Goal: Manage account settings: Manage account settings

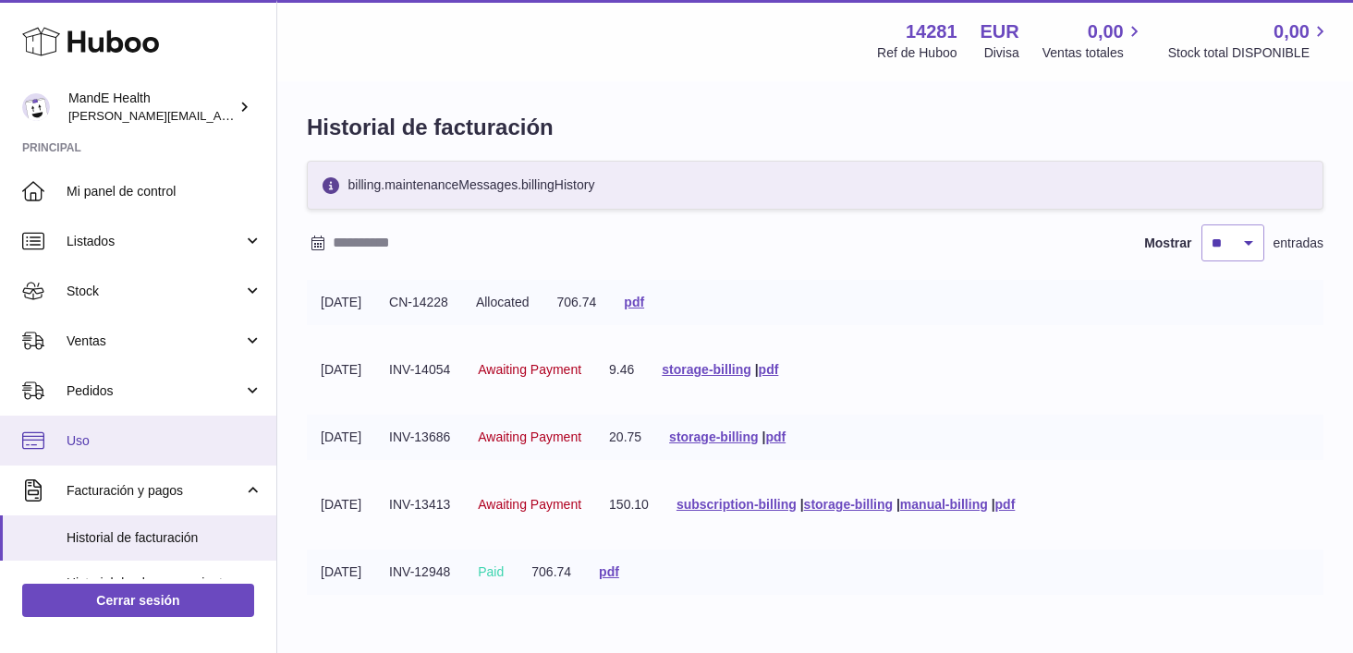
click at [98, 455] on link "Uso" at bounding box center [138, 441] width 276 height 50
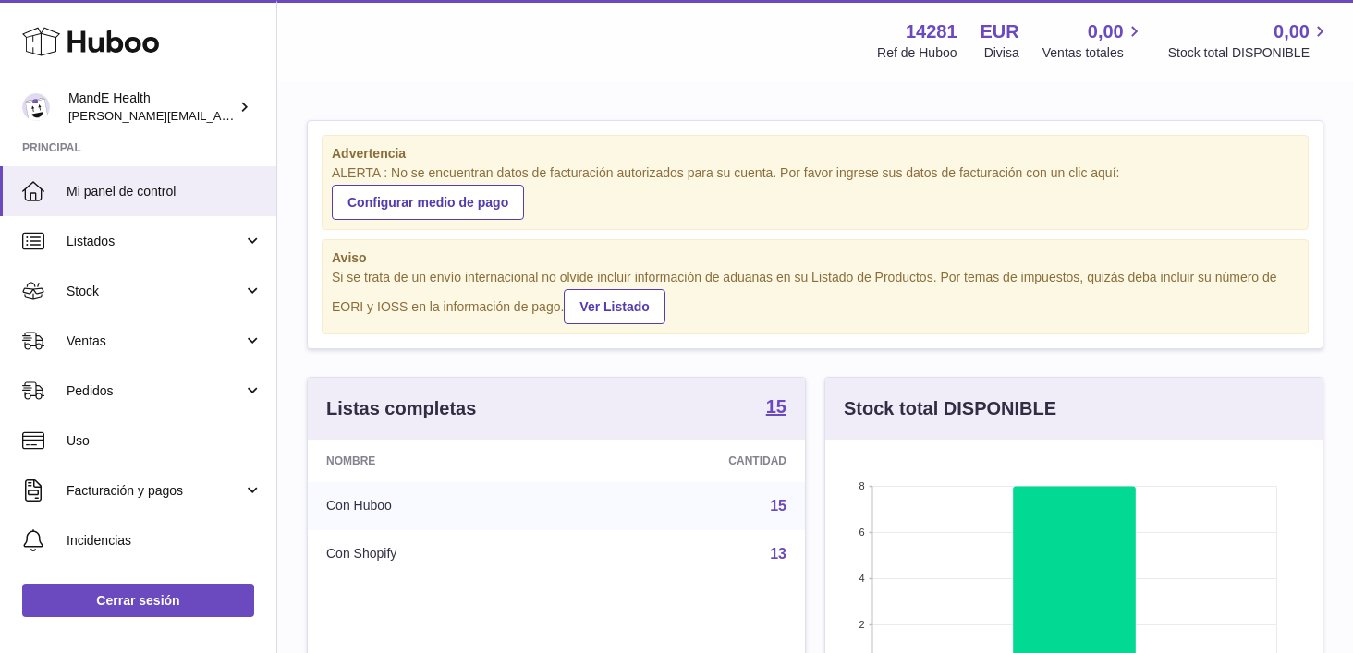
scroll to position [288, 497]
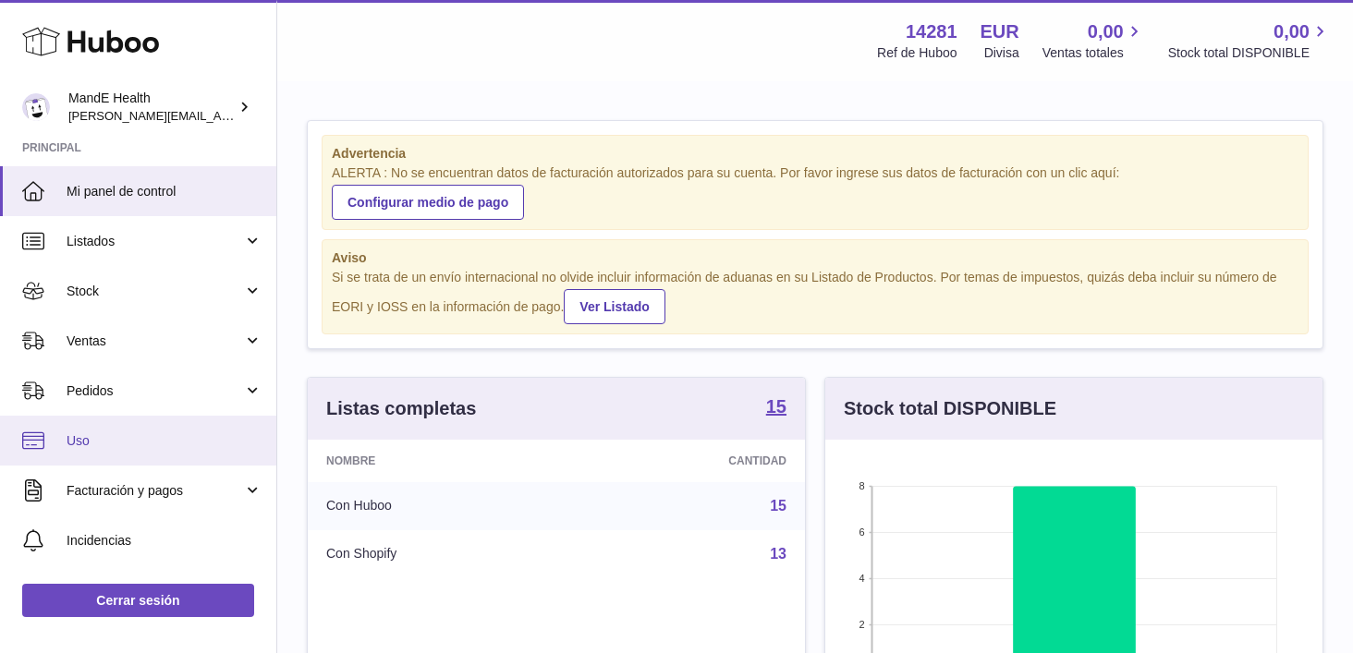
click at [132, 432] on span "Uso" at bounding box center [165, 441] width 196 height 18
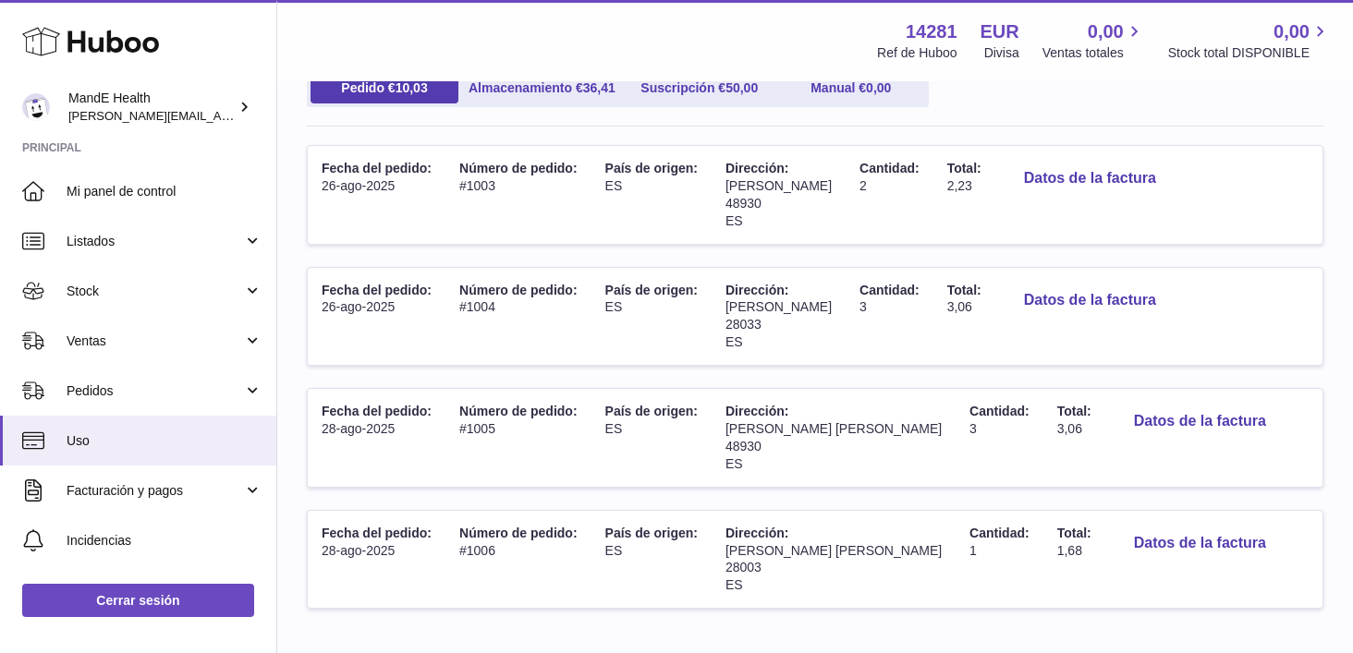
scroll to position [228, 0]
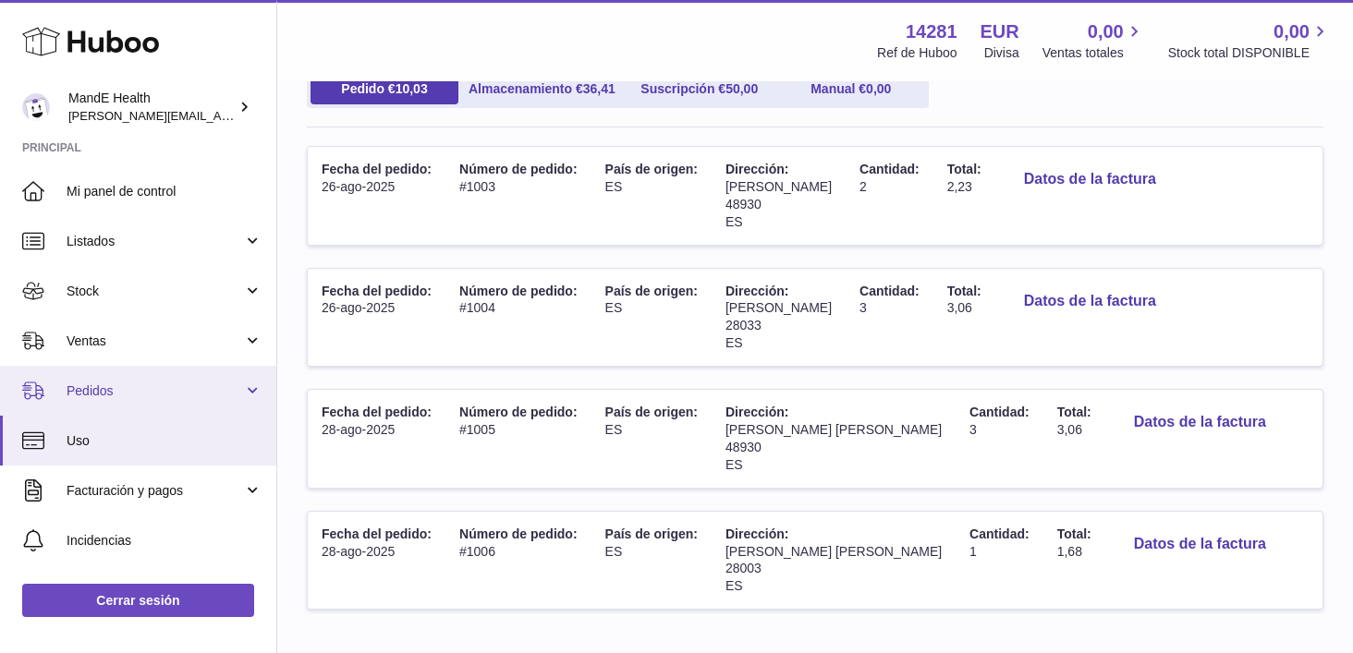
click at [151, 376] on link "Pedidos" at bounding box center [138, 391] width 276 height 50
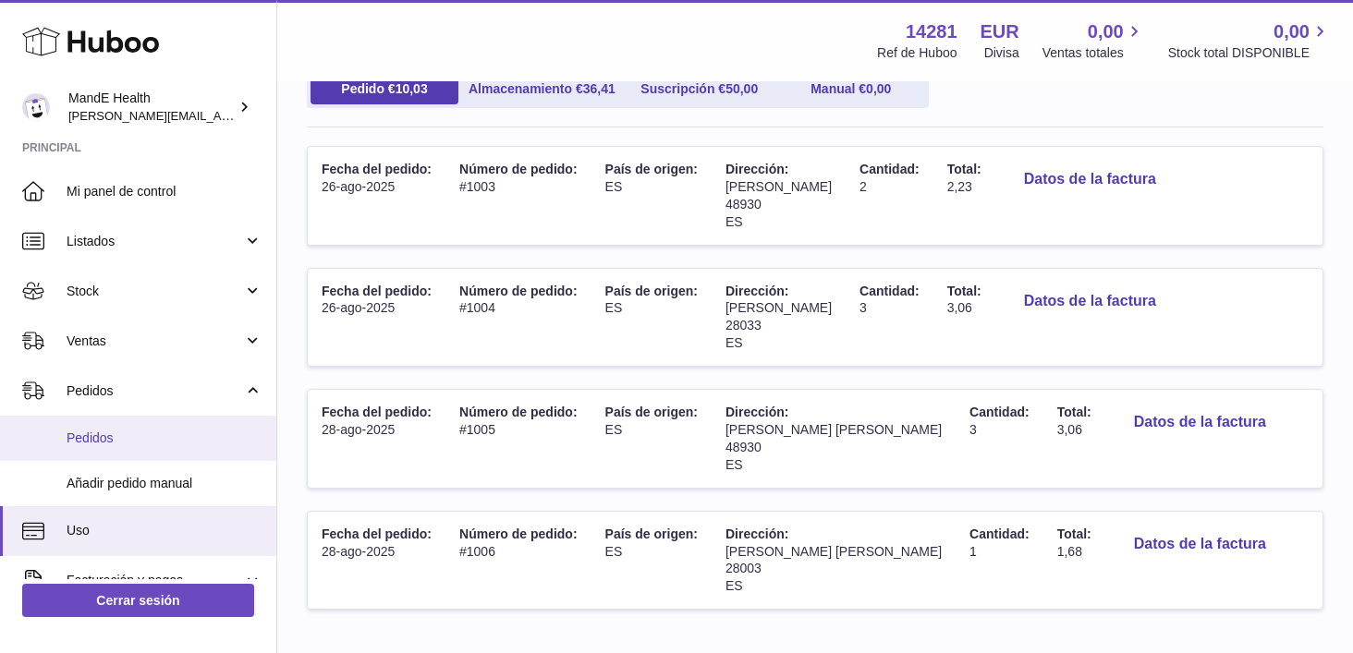
click at [133, 428] on link "Pedidos" at bounding box center [138, 438] width 276 height 45
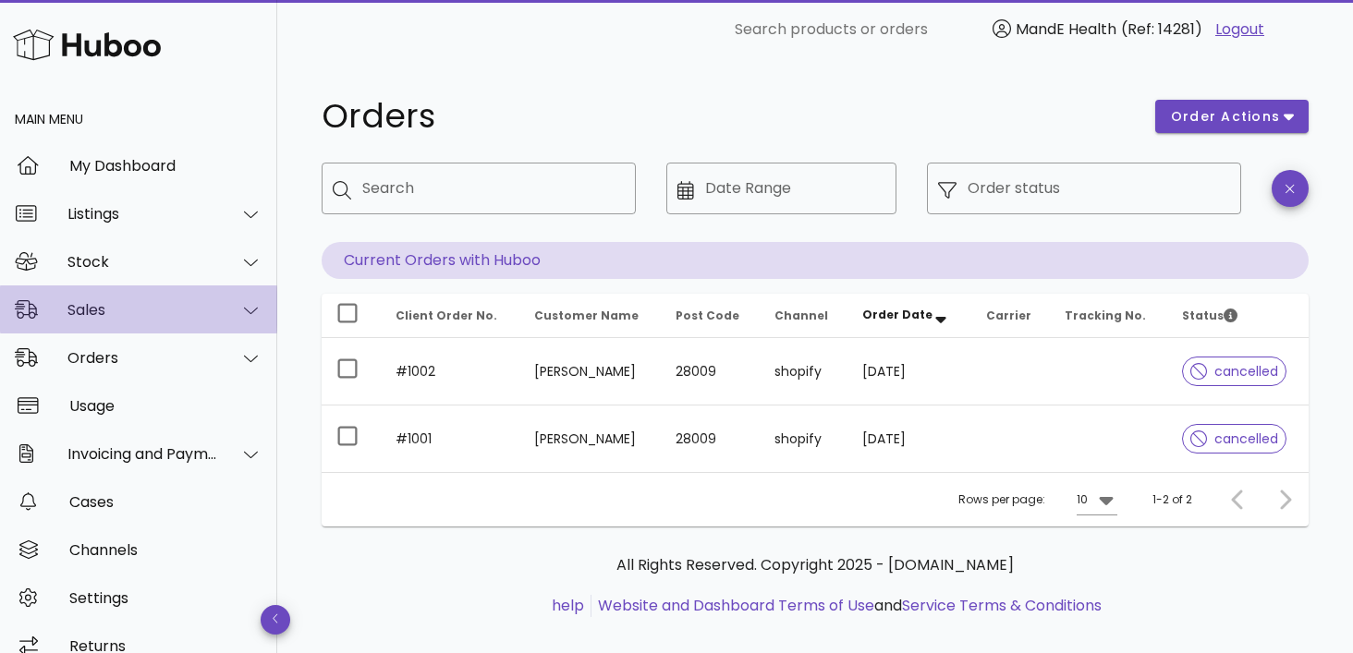
click at [115, 297] on div "Sales" at bounding box center [138, 309] width 277 height 48
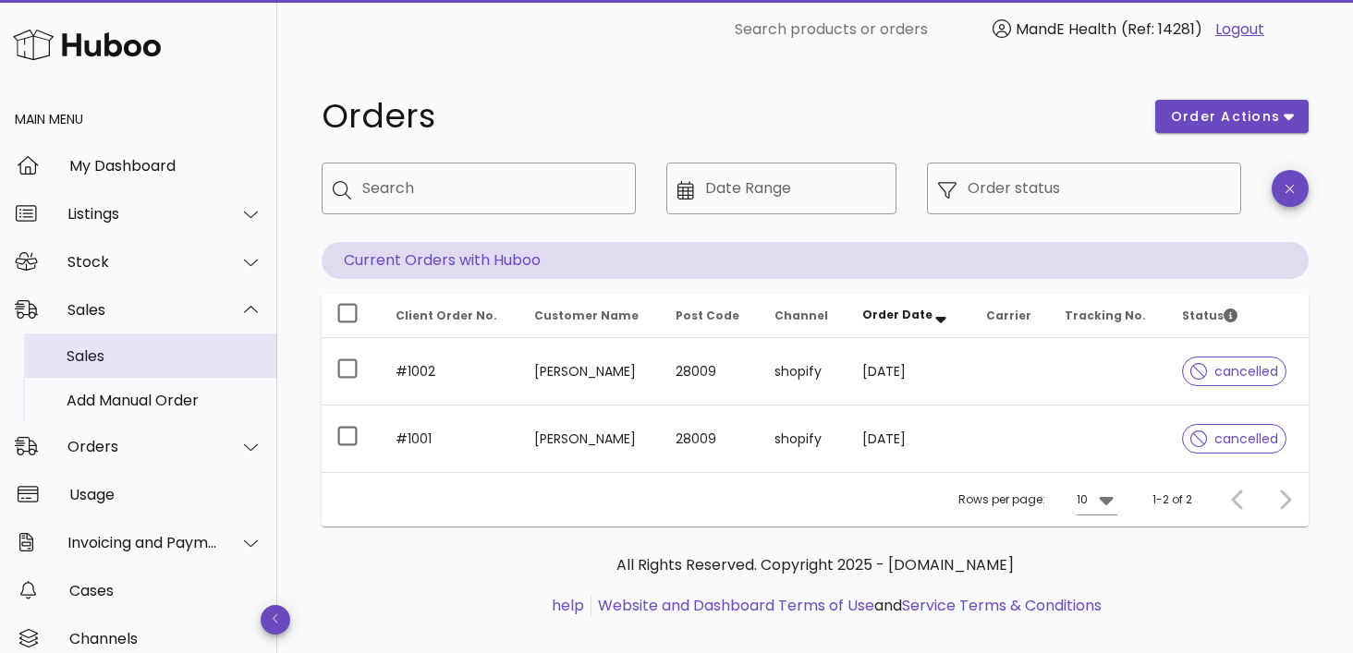
click at [109, 350] on div "Sales" at bounding box center [165, 356] width 196 height 18
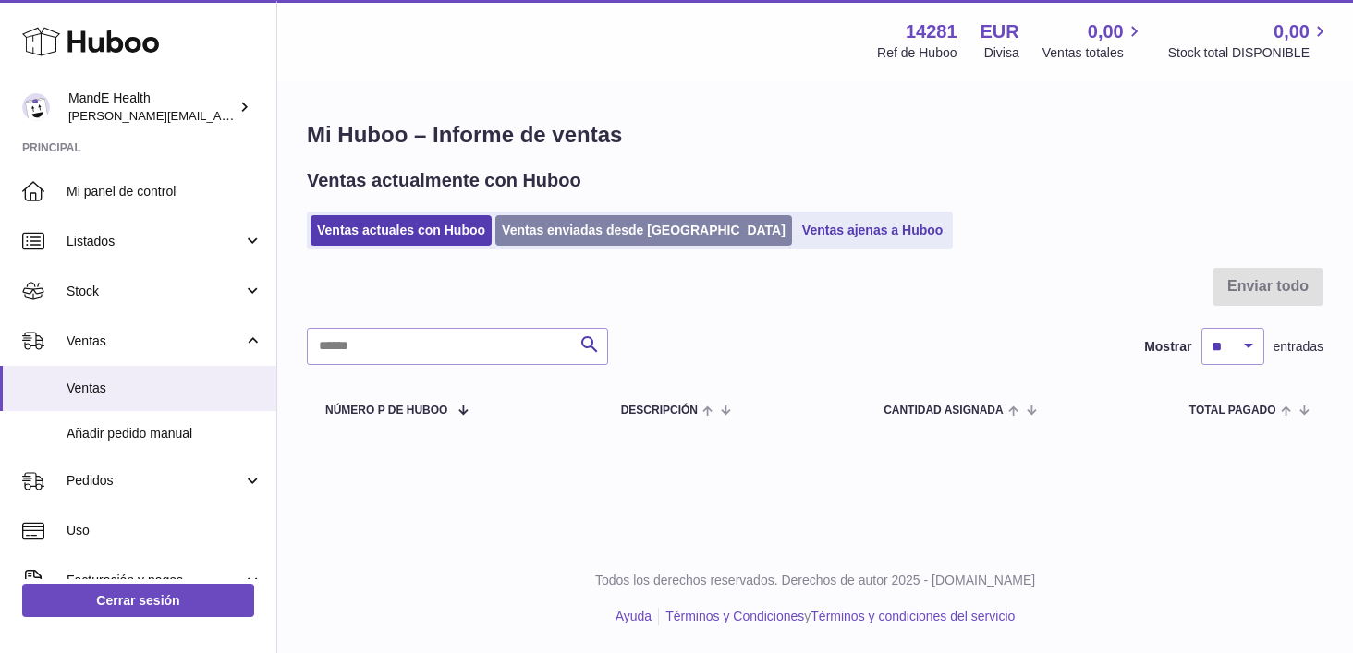
click at [527, 244] on link "Ventas enviadas desde [GEOGRAPHIC_DATA]" at bounding box center [643, 230] width 297 height 30
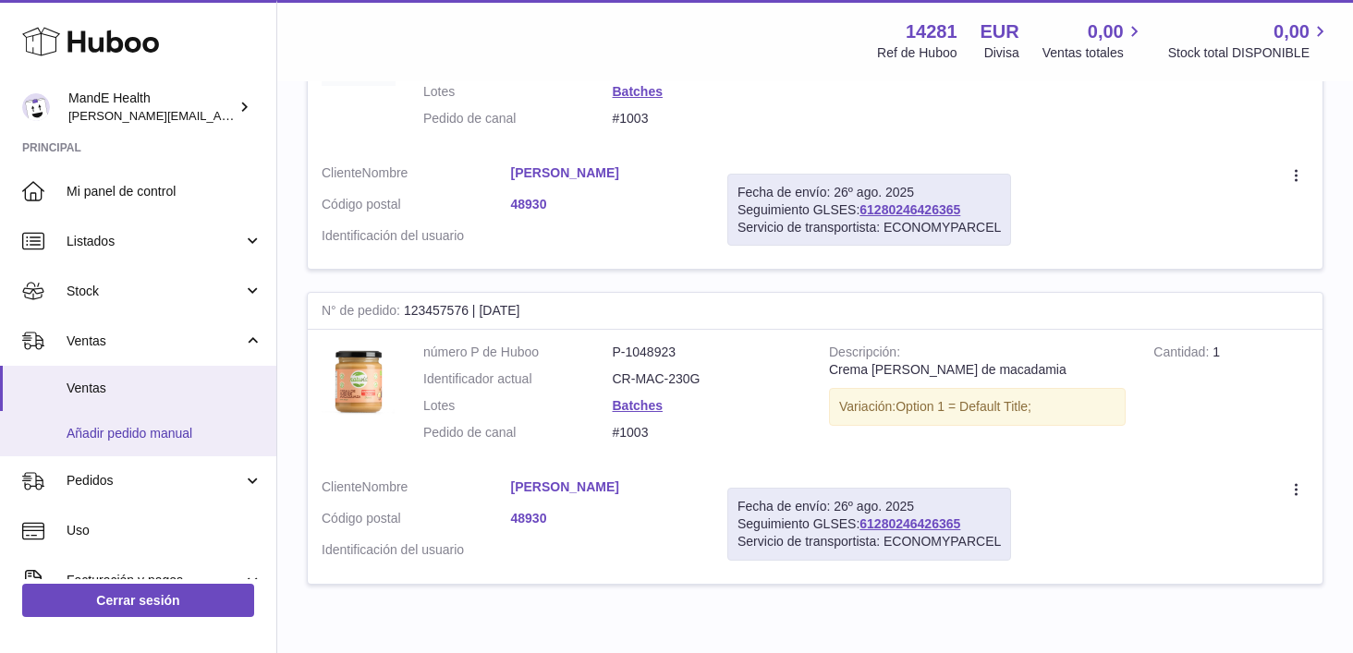
scroll to position [2687, 0]
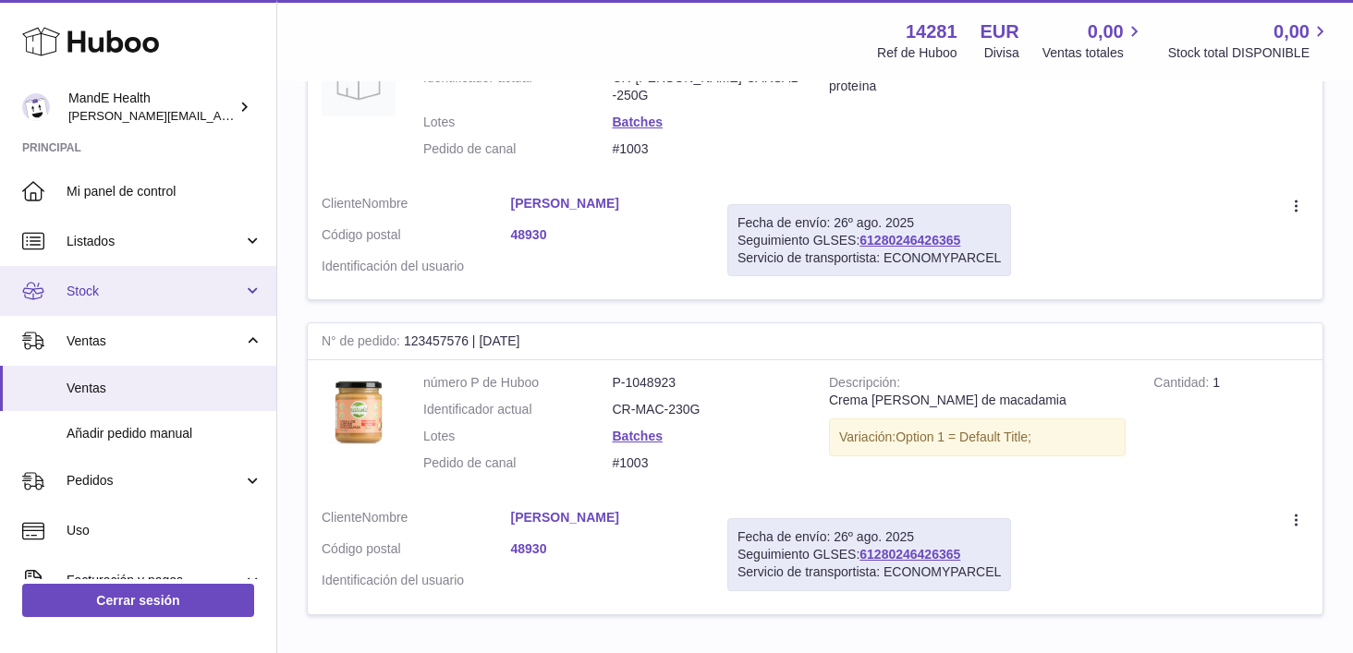
click at [55, 295] on link "Stock" at bounding box center [138, 291] width 276 height 50
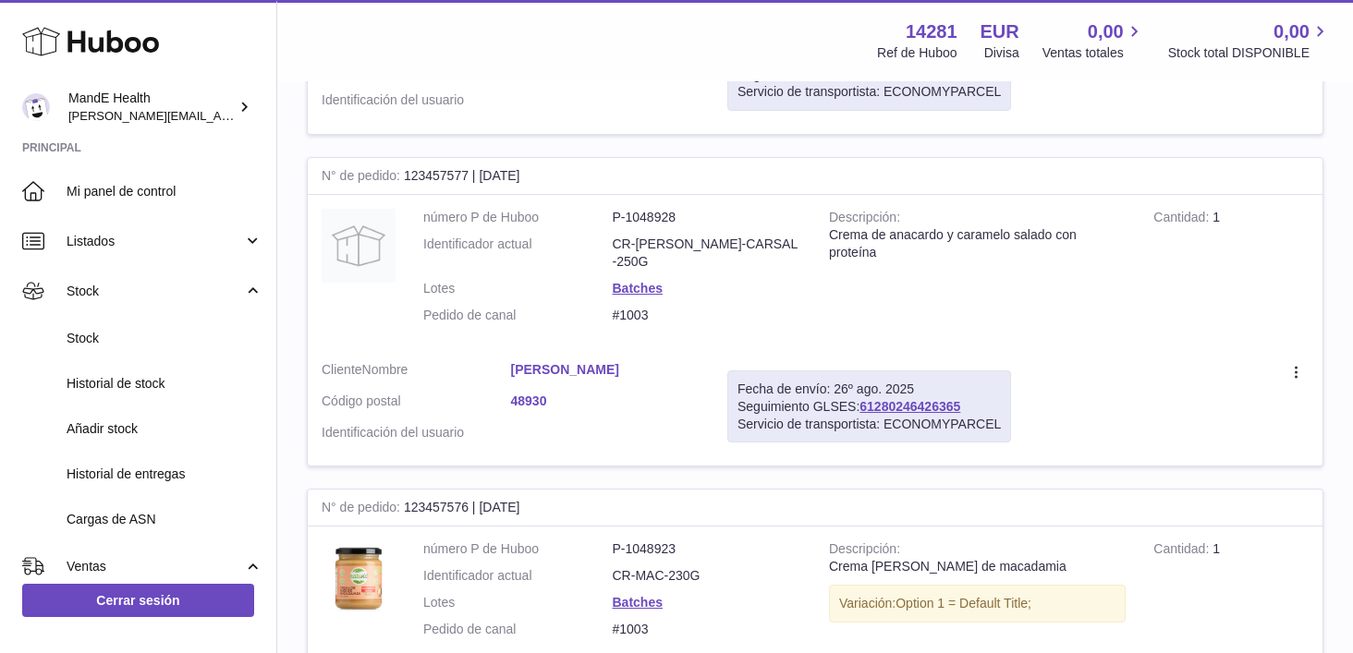
scroll to position [2528, 0]
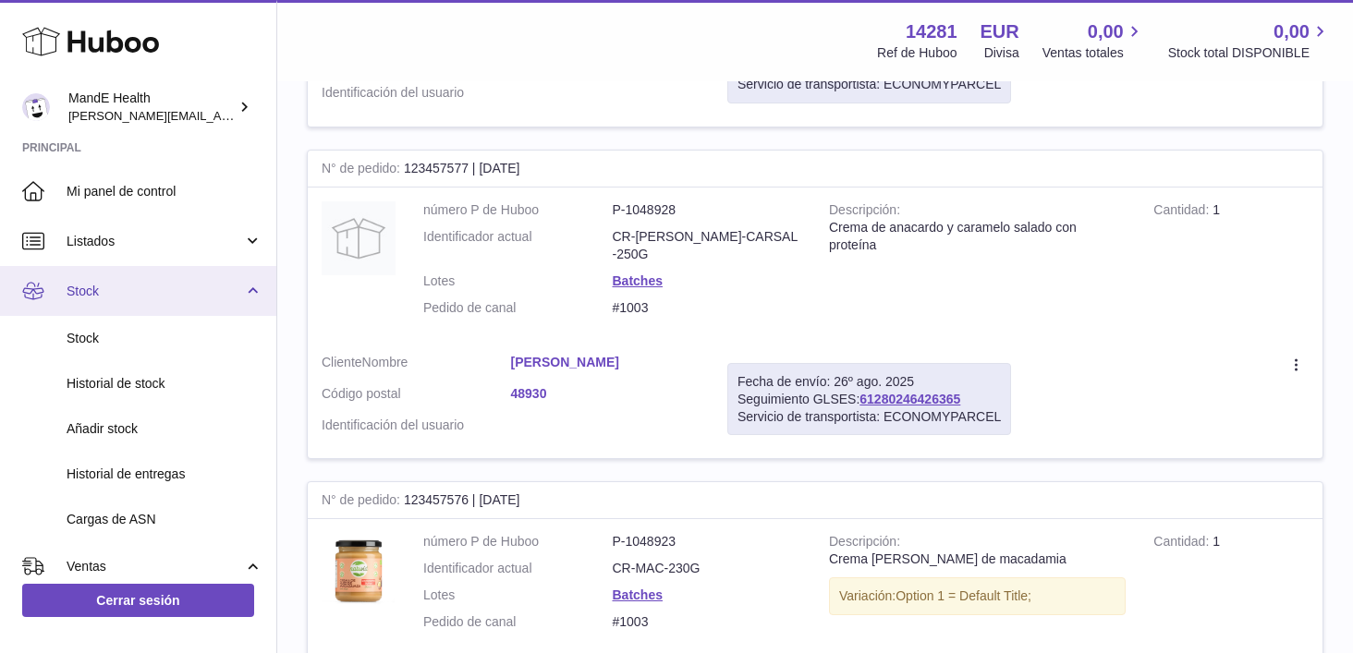
click at [141, 286] on span "Stock" at bounding box center [155, 292] width 176 height 18
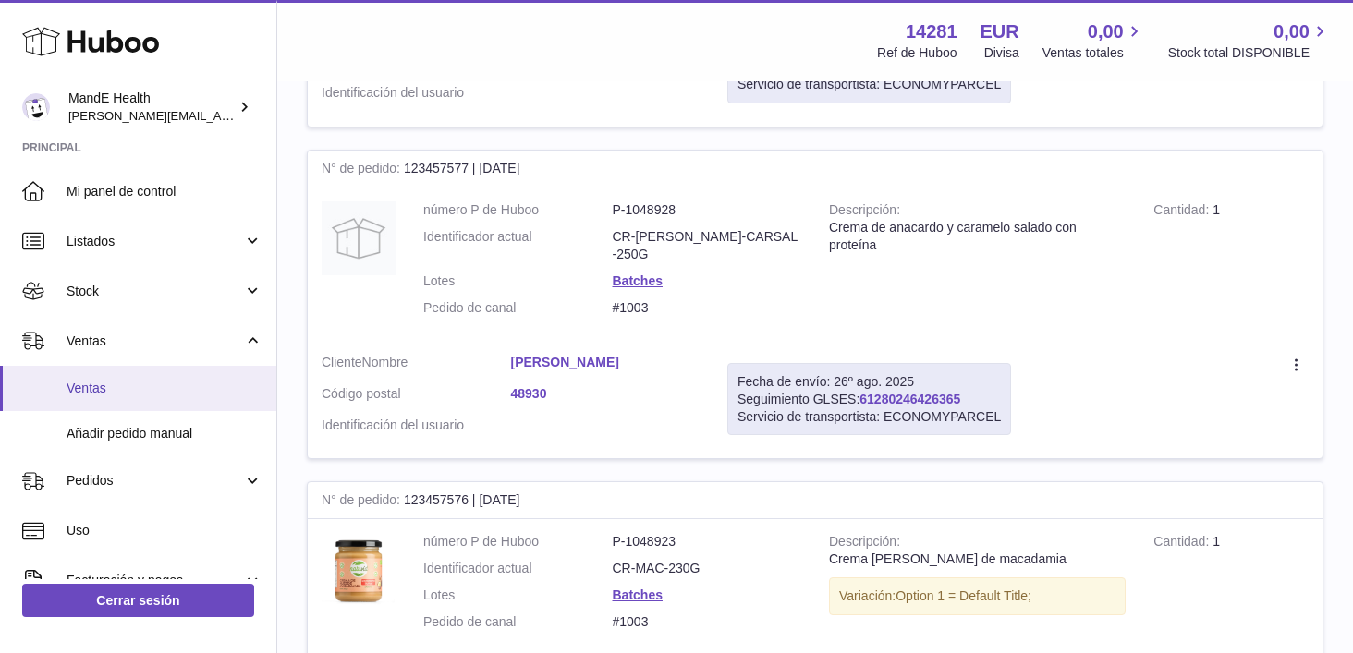
click at [101, 390] on span "Ventas" at bounding box center [165, 389] width 196 height 18
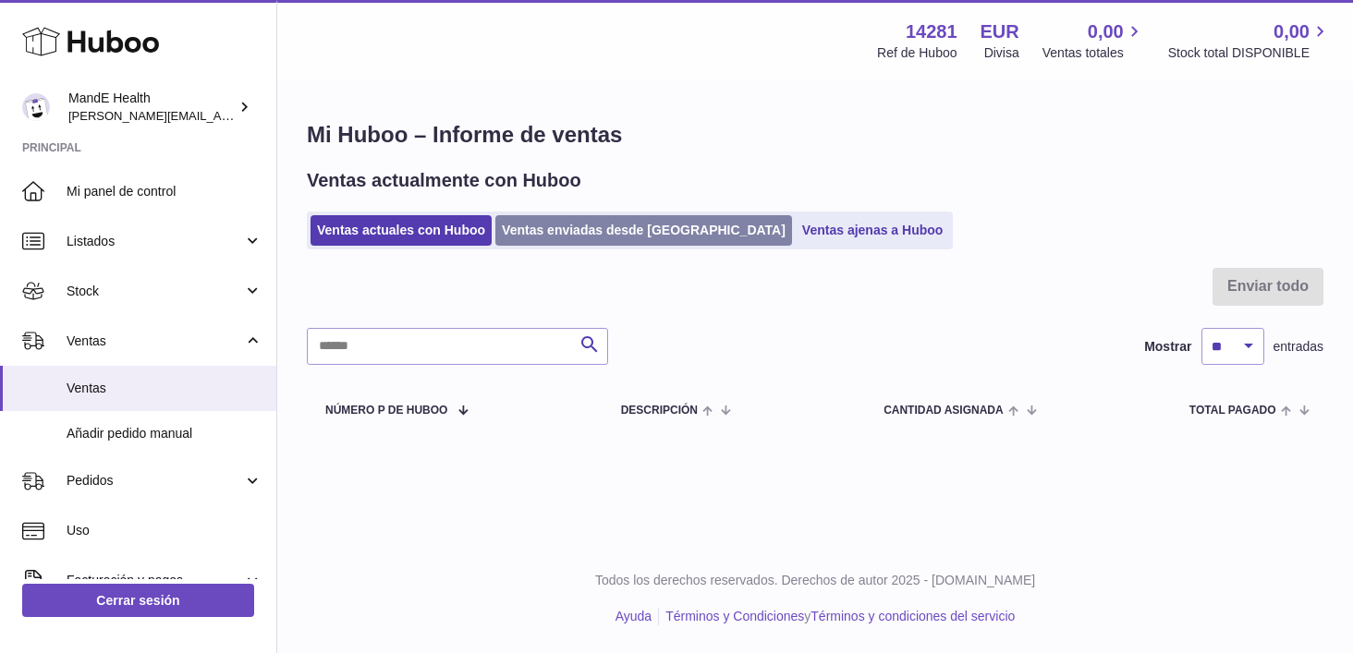
click at [584, 236] on link "Ventas enviadas desde [GEOGRAPHIC_DATA]" at bounding box center [643, 230] width 297 height 30
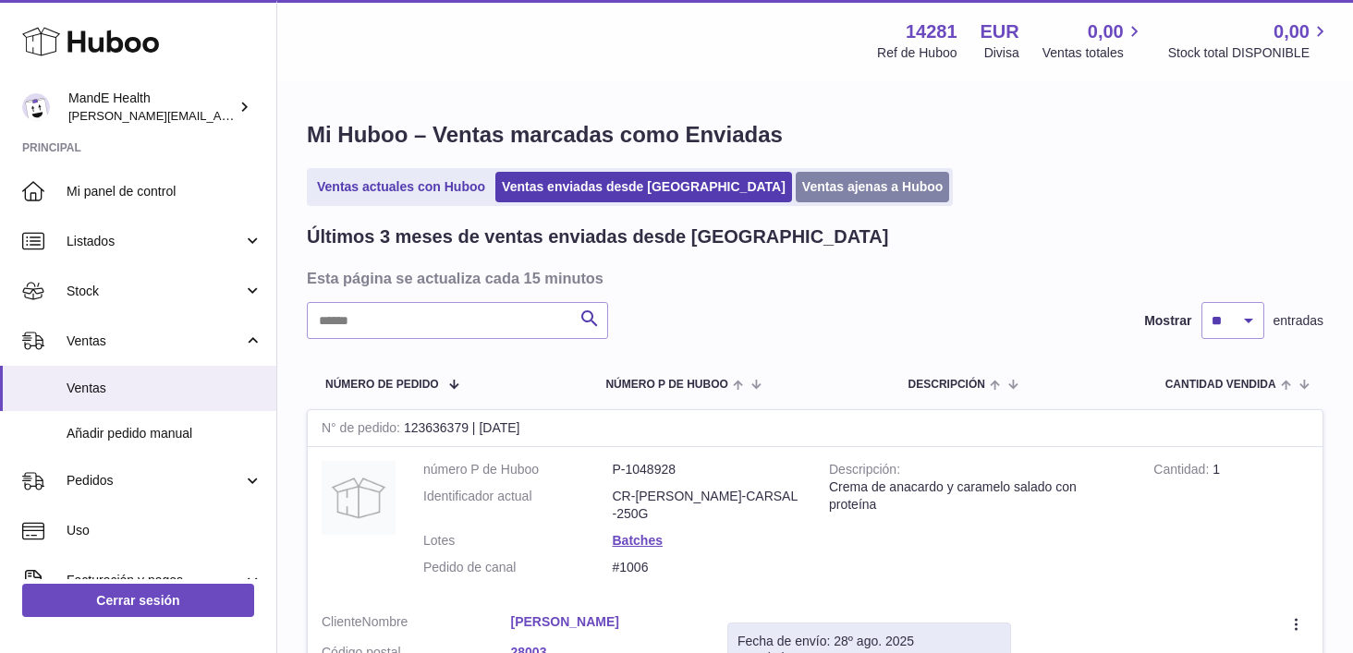
click at [795, 196] on link "Ventas ajenas a Huboo" at bounding box center [872, 187] width 154 height 30
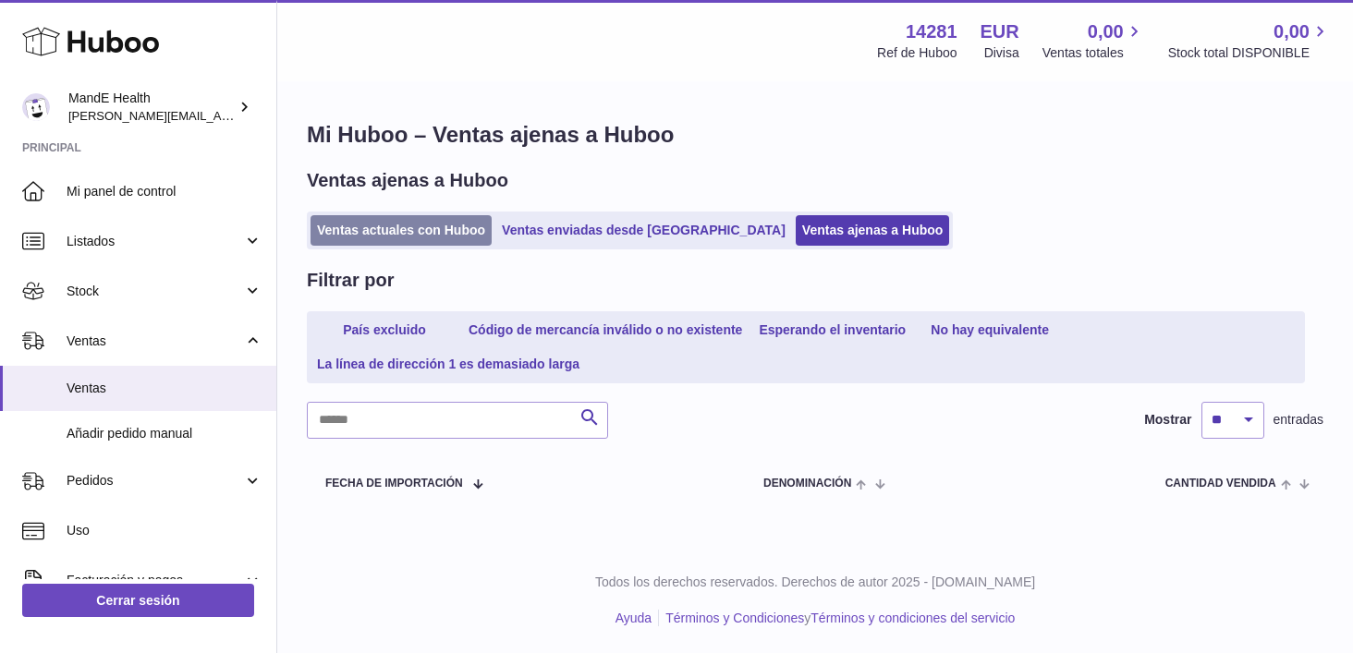
click at [425, 230] on link "Ventas actuales con Huboo" at bounding box center [400, 230] width 181 height 30
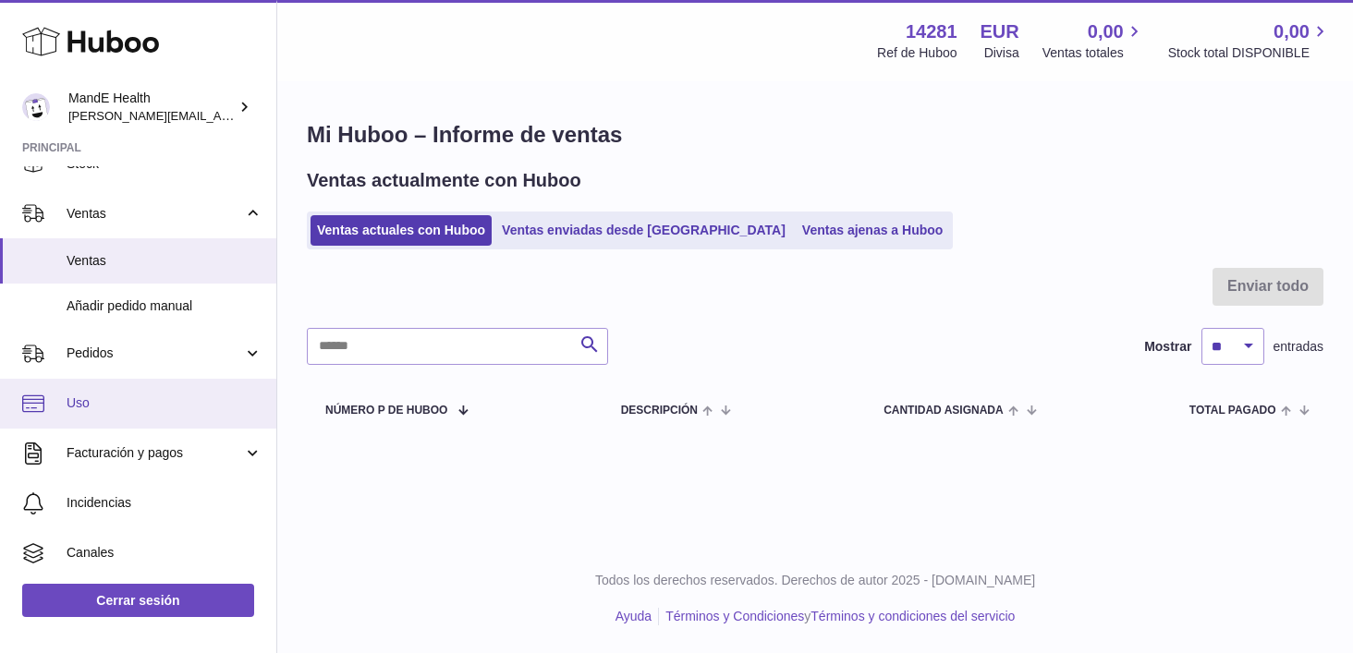
scroll to position [148, 0]
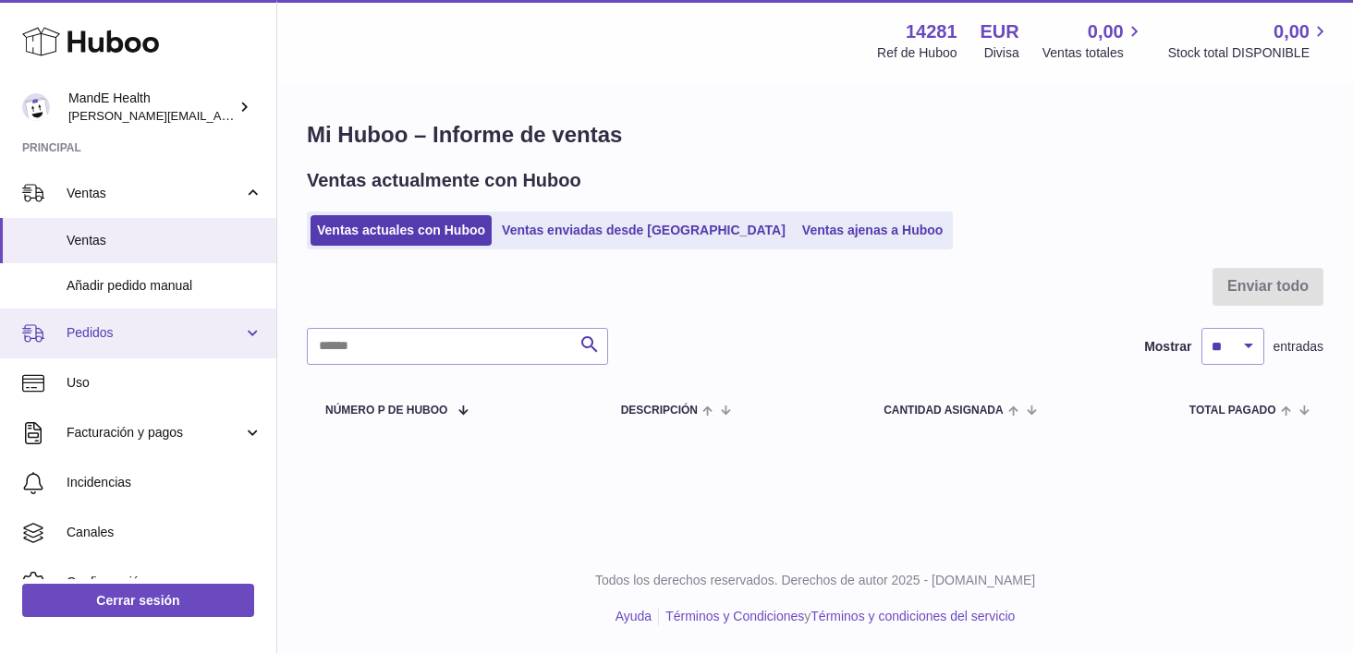
click at [103, 339] on span "Pedidos" at bounding box center [155, 333] width 176 height 18
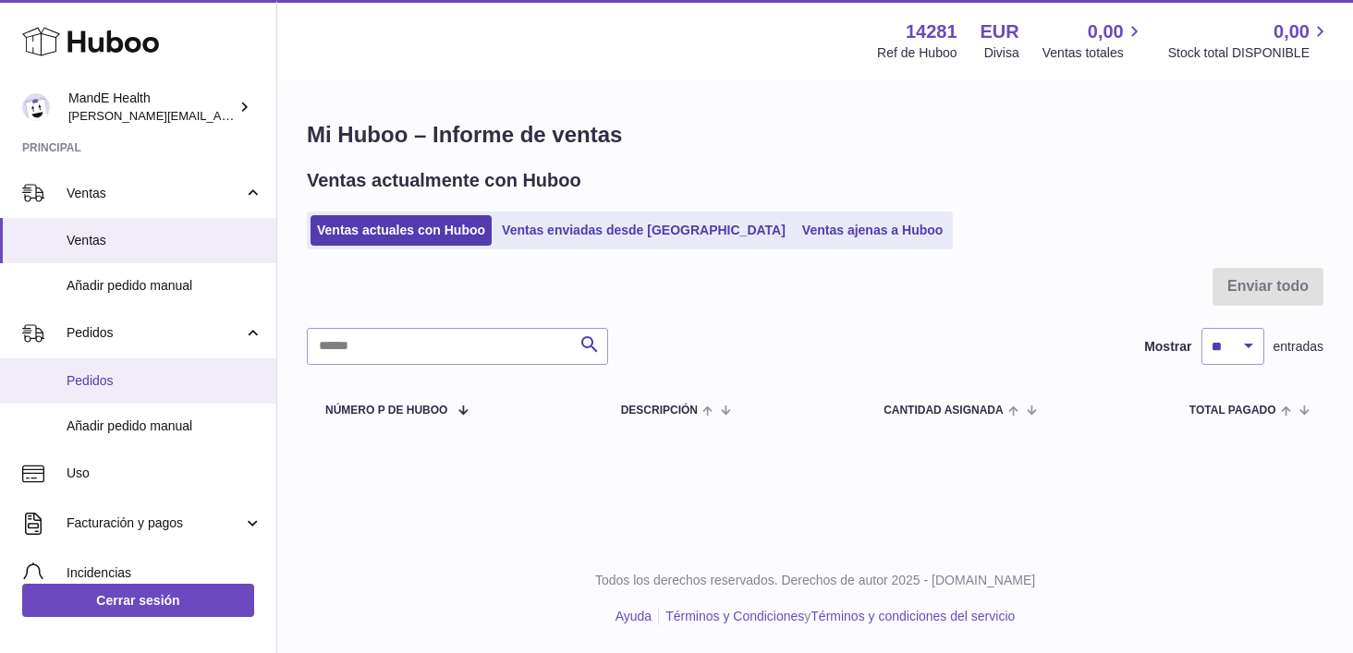
click at [102, 389] on span "Pedidos" at bounding box center [165, 381] width 196 height 18
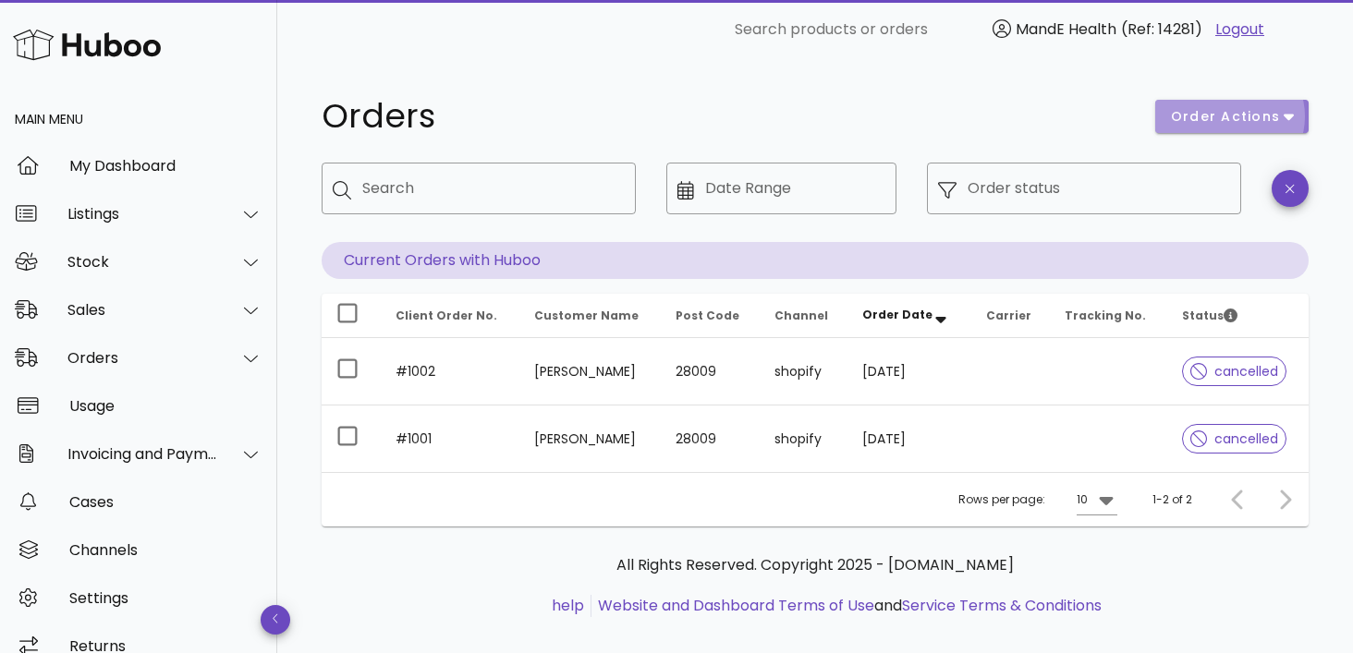
click at [1297, 115] on button "order actions" at bounding box center [1231, 116] width 153 height 33
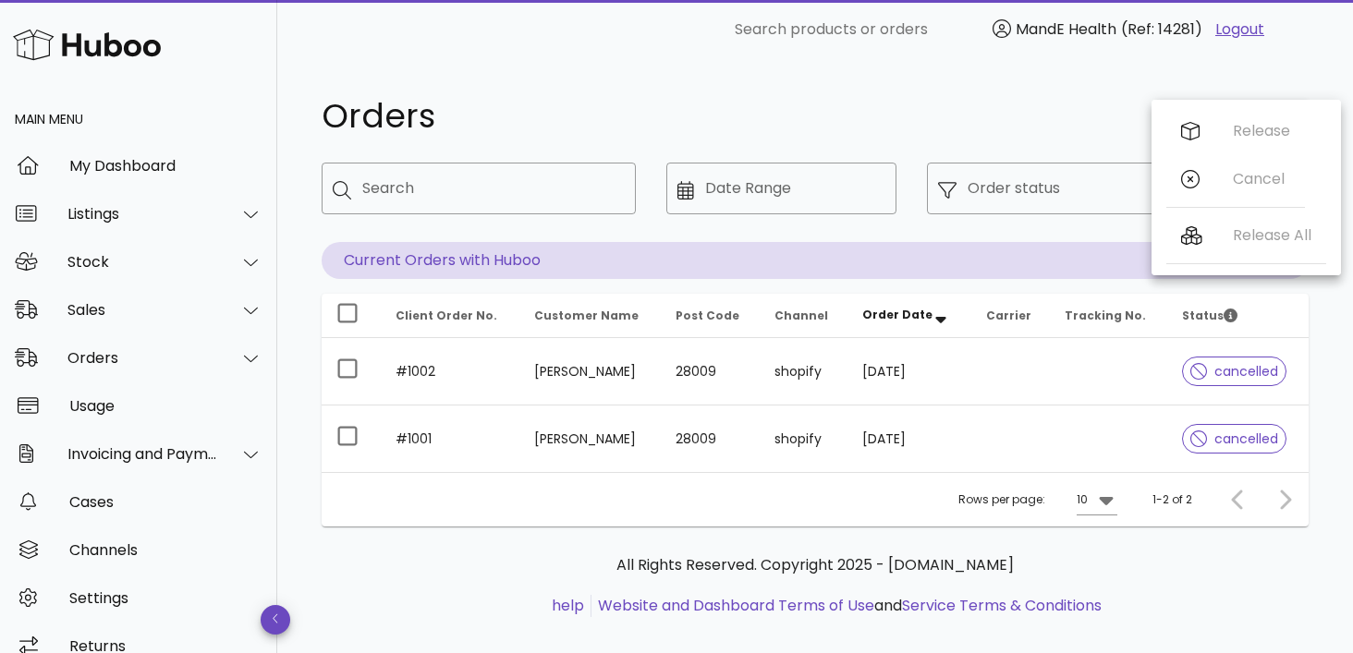
click at [1276, 127] on div "Release Cancel" at bounding box center [1235, 159] width 139 height 104
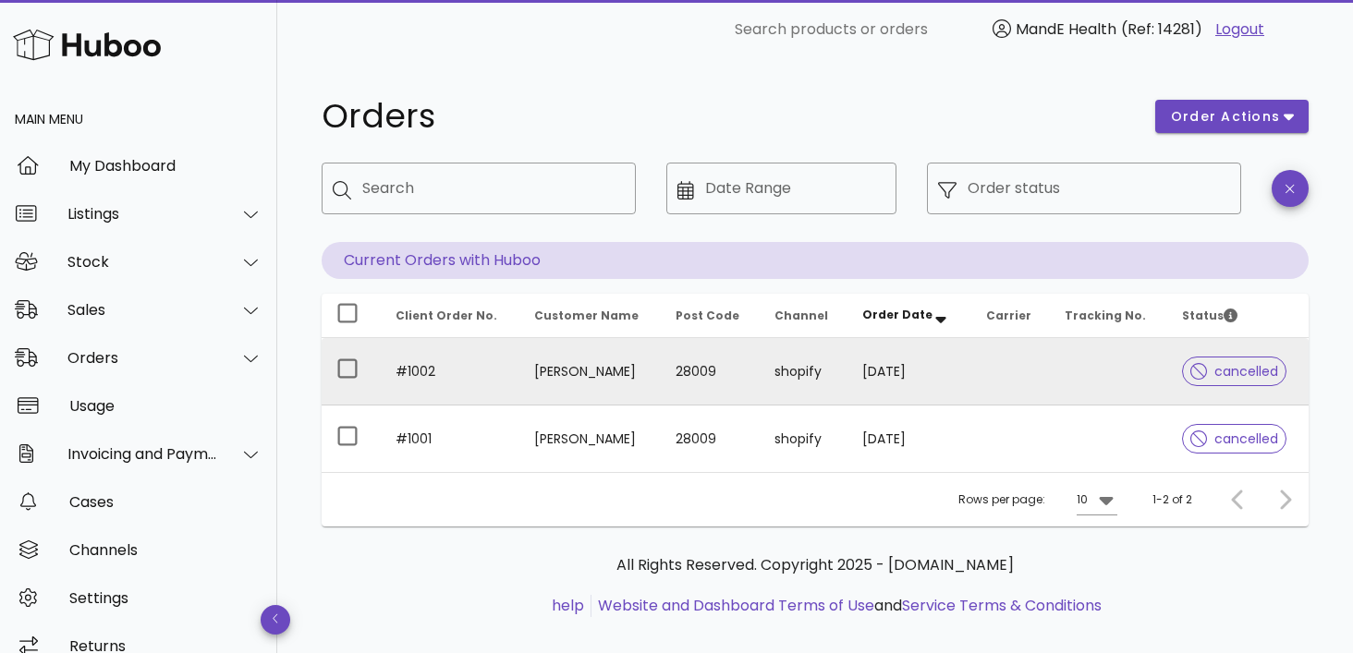
scroll to position [23, 0]
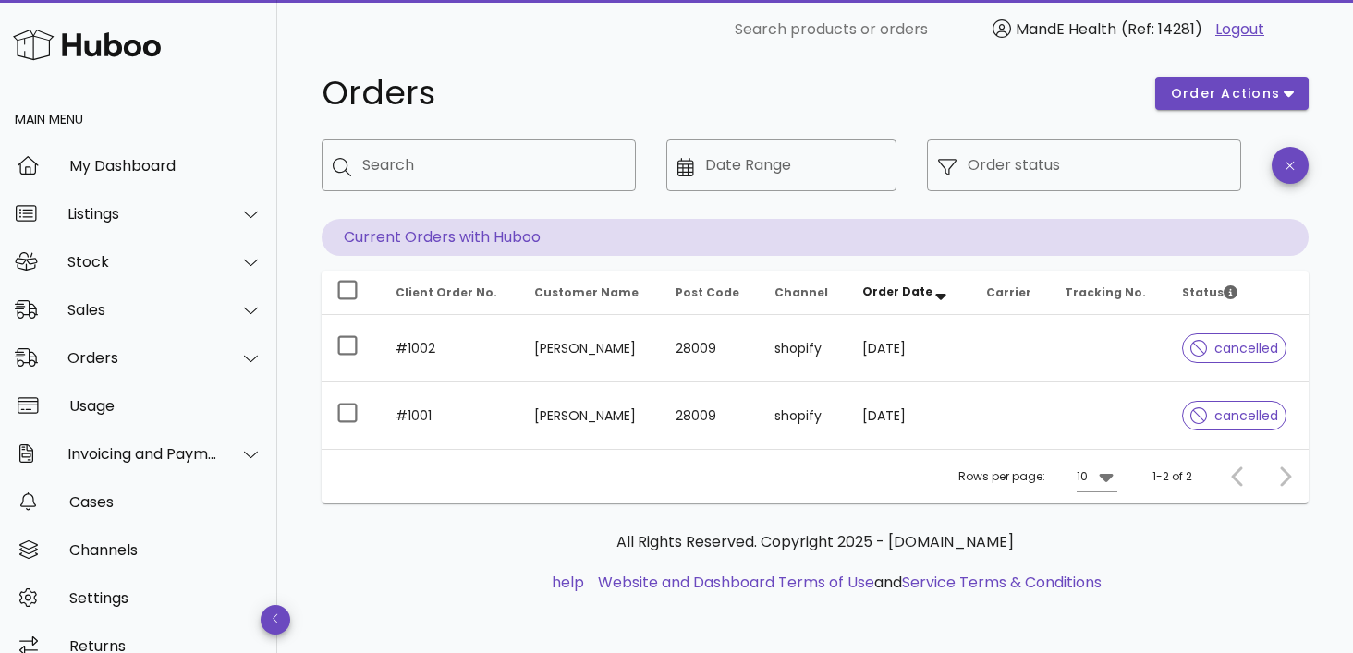
drag, startPoint x: 1282, startPoint y: 477, endPoint x: 1209, endPoint y: 476, distance: 73.0
click at [1273, 477] on div at bounding box center [1281, 476] width 40 height 33
click at [1209, 476] on div "Rows per page: 10 1-2 of 2" at bounding box center [815, 476] width 987 height 55
click at [113, 407] on div "Usage" at bounding box center [165, 406] width 193 height 18
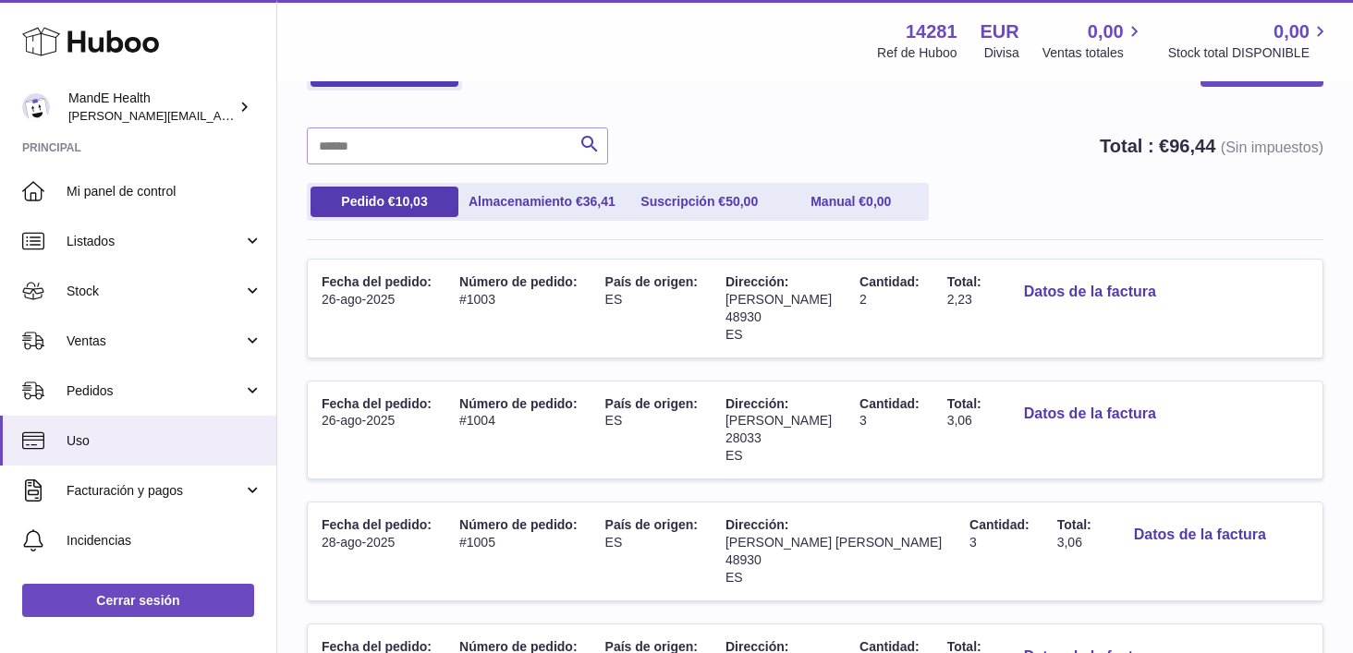
scroll to position [117, 0]
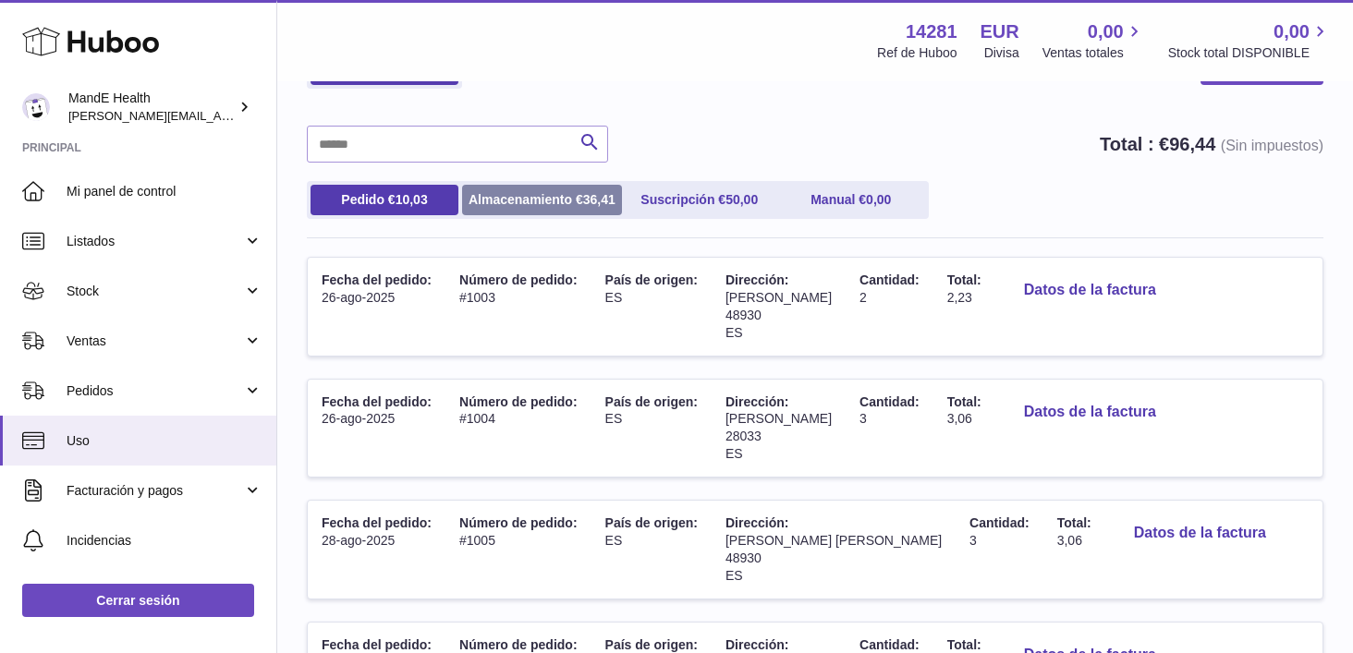
click at [580, 198] on link "Almacenamiento € 36,41" at bounding box center [542, 200] width 160 height 30
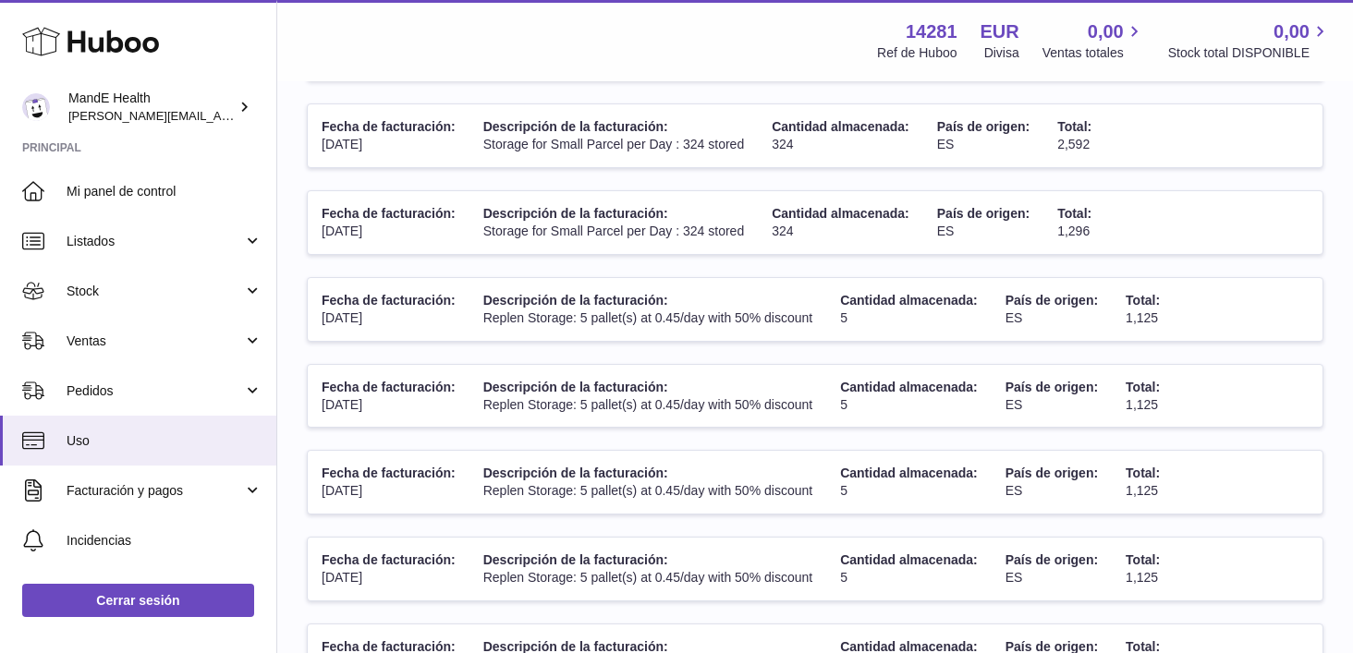
scroll to position [502, 0]
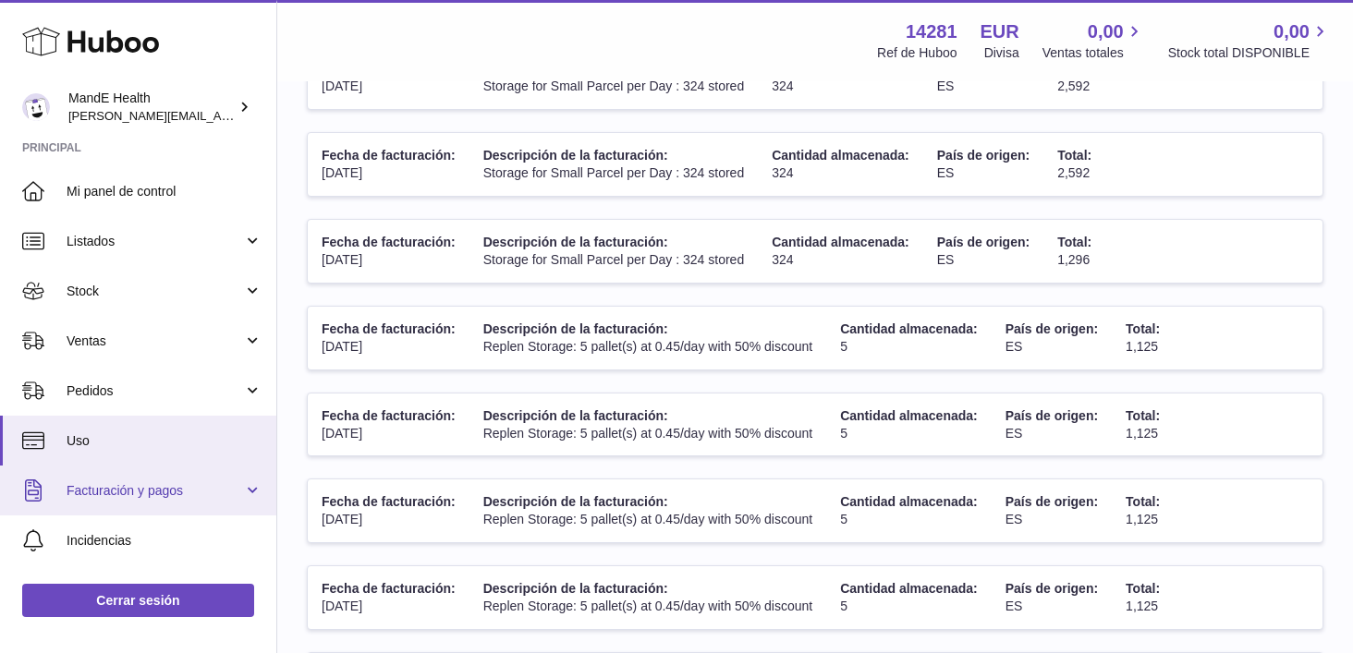
click at [146, 490] on span "Facturación y pagos" at bounding box center [155, 491] width 176 height 18
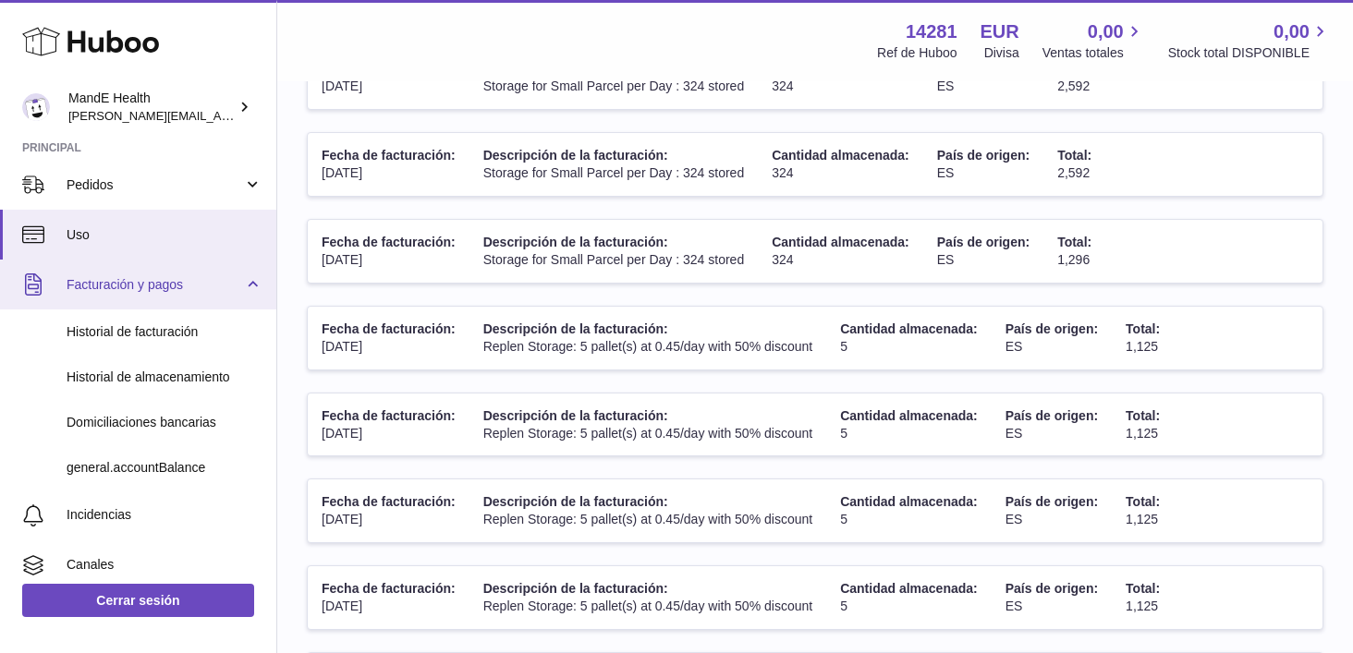
scroll to position [227, 0]
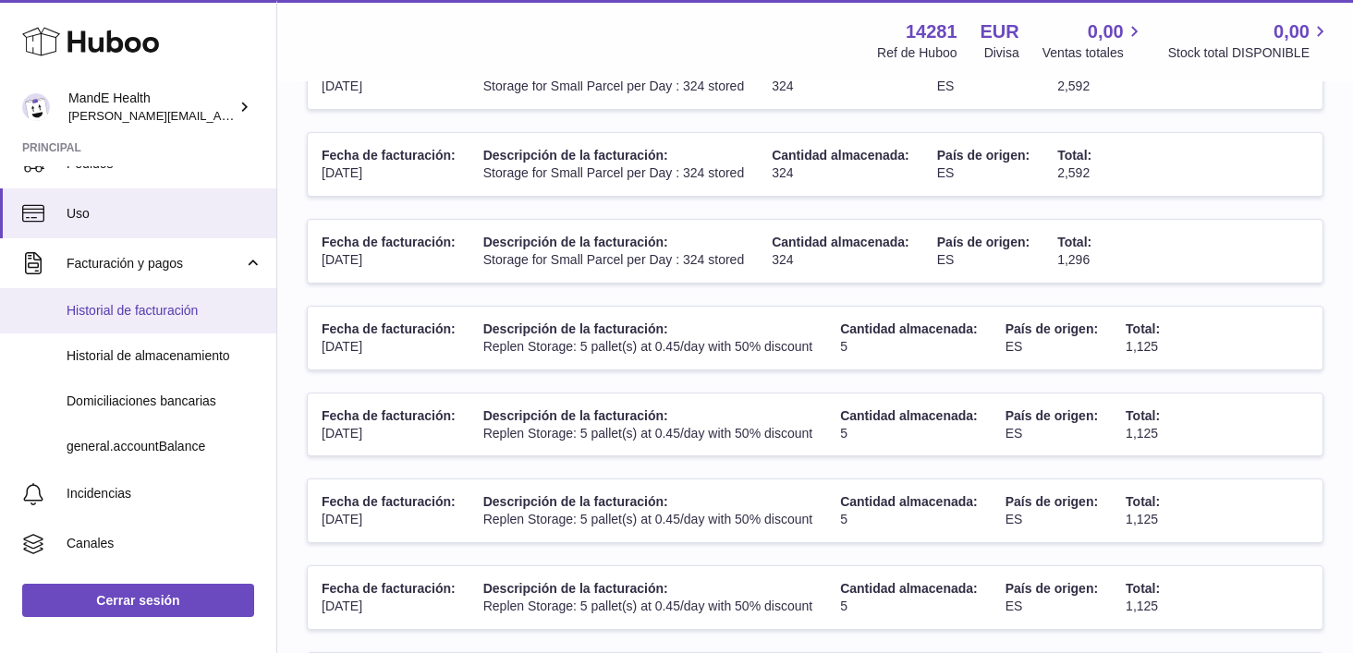
click at [127, 321] on link "Historial de facturación" at bounding box center [138, 310] width 276 height 45
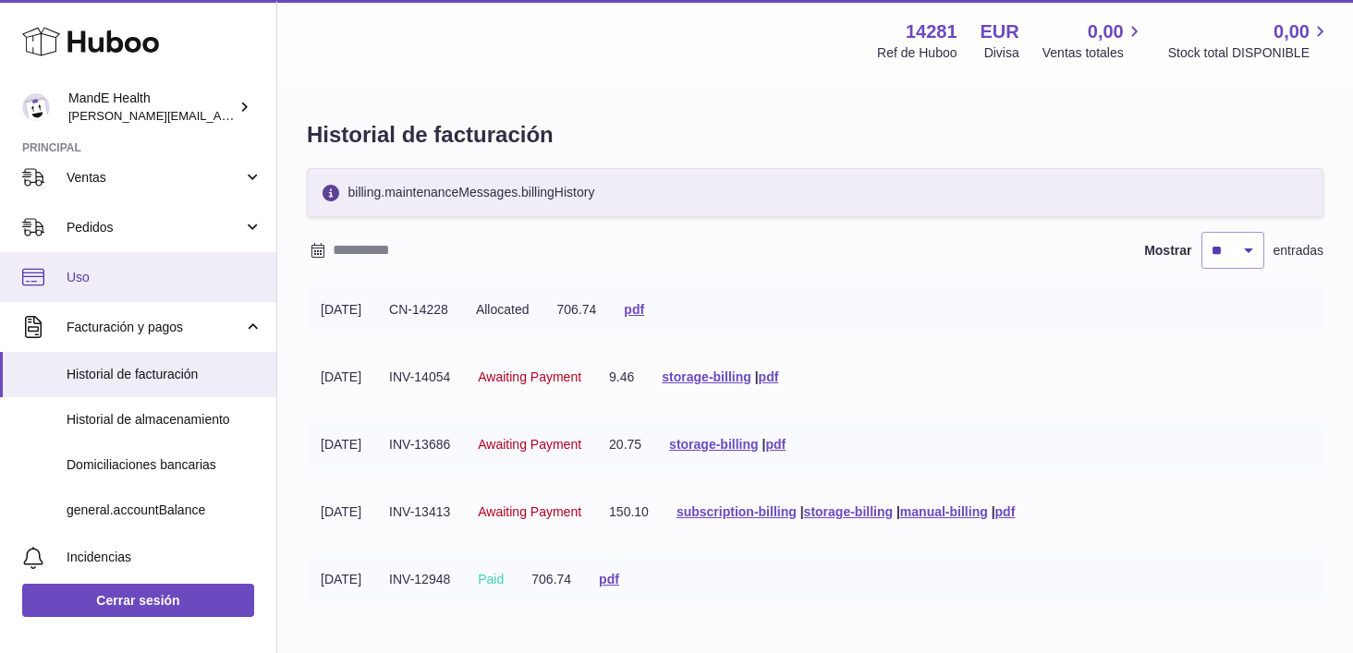
scroll to position [165, 0]
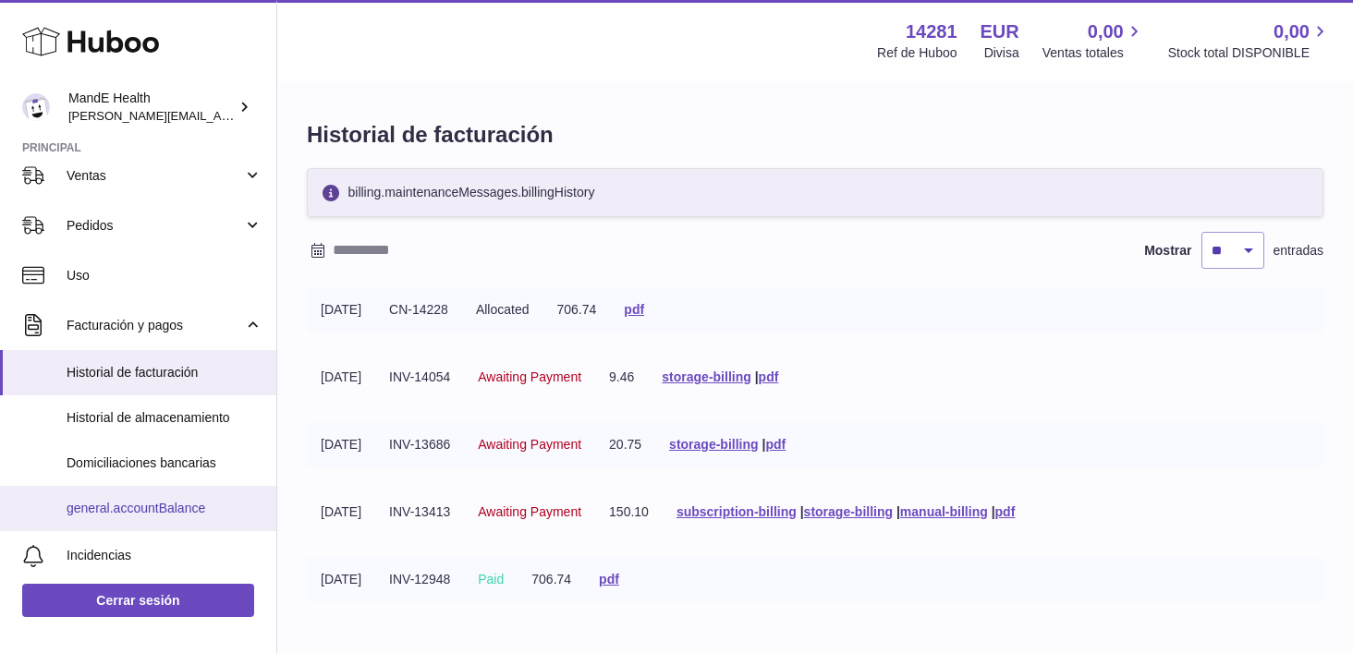
click at [114, 511] on span "general.accountBalance" at bounding box center [165, 509] width 196 height 18
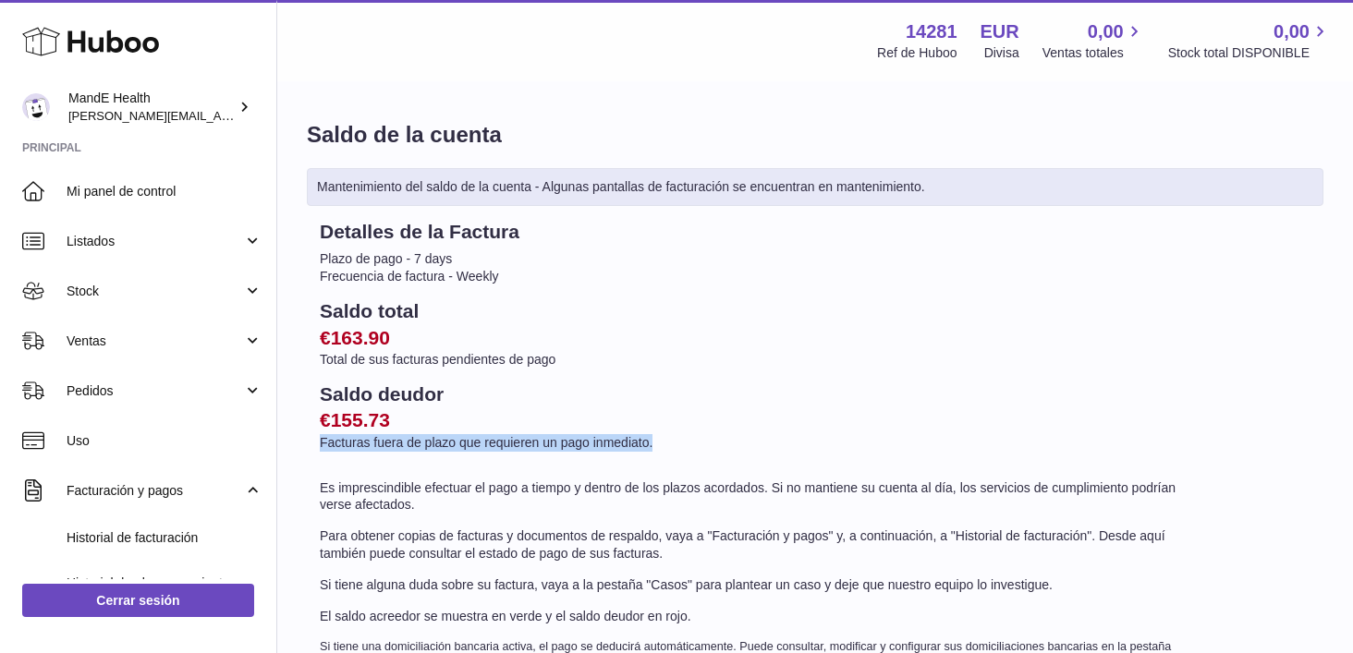
drag, startPoint x: 327, startPoint y: 443, endPoint x: 699, endPoint y: 441, distance: 372.3
click at [699, 441] on p "Facturas fuera de plazo que requieren un pago inmediato." at bounding box center [760, 443] width 880 height 18
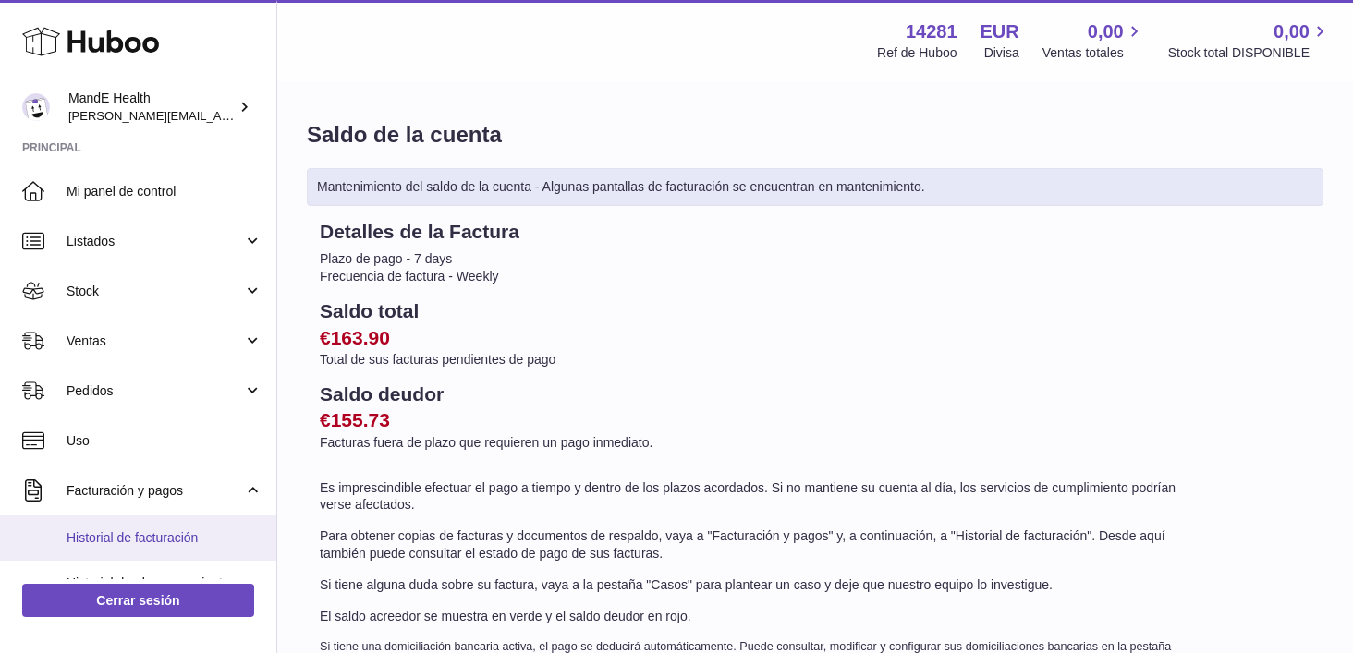
scroll to position [117, 0]
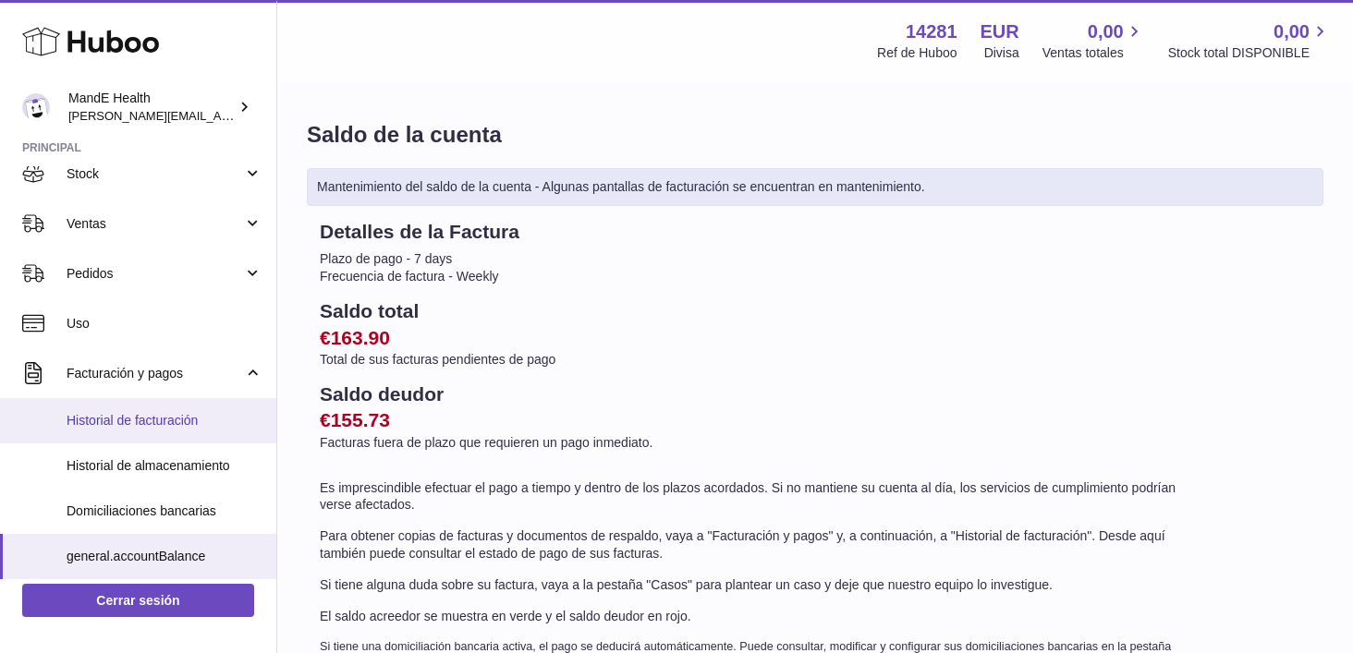
click at [127, 433] on link "Historial de facturación" at bounding box center [138, 420] width 276 height 45
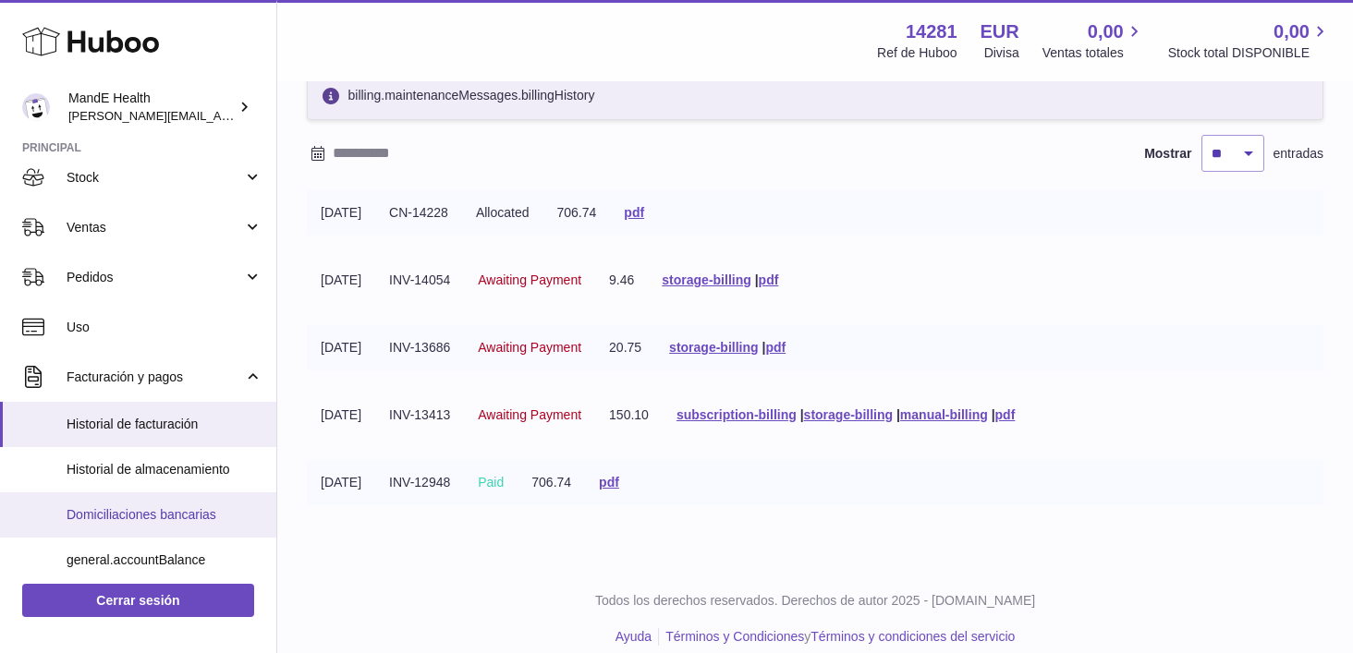
scroll to position [126, 0]
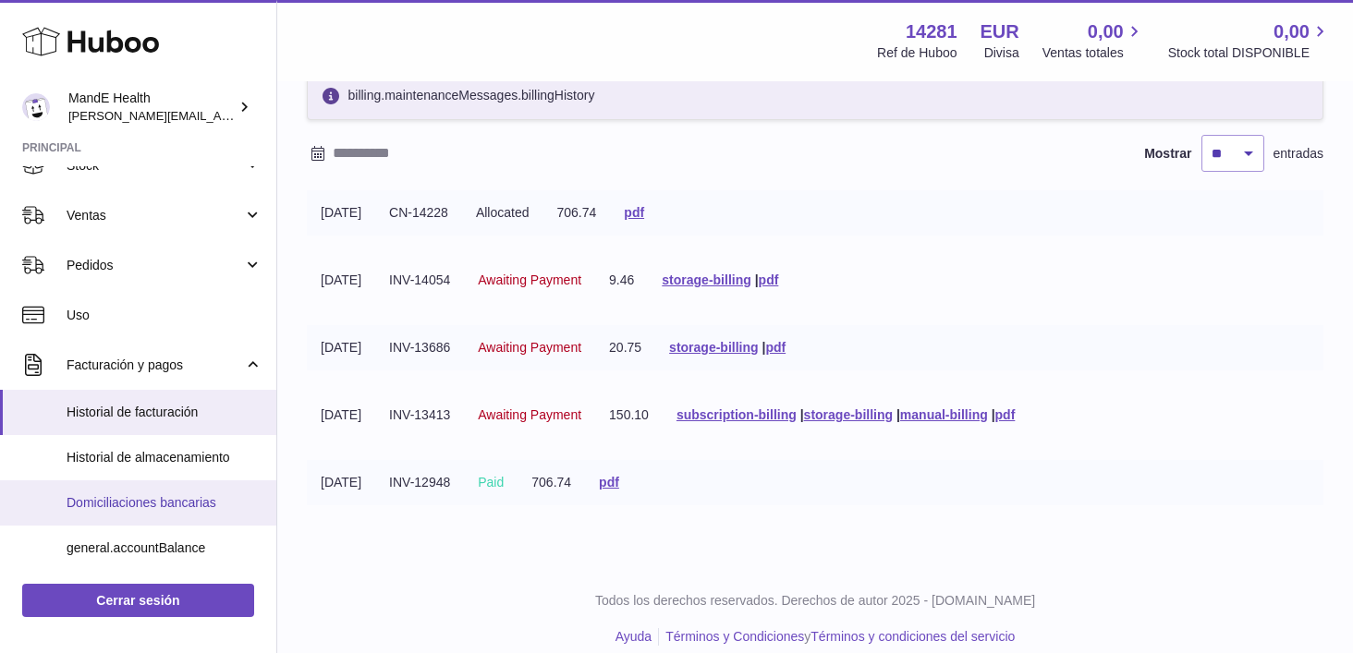
click at [111, 499] on span "Domiciliaciones bancarias" at bounding box center [165, 503] width 196 height 18
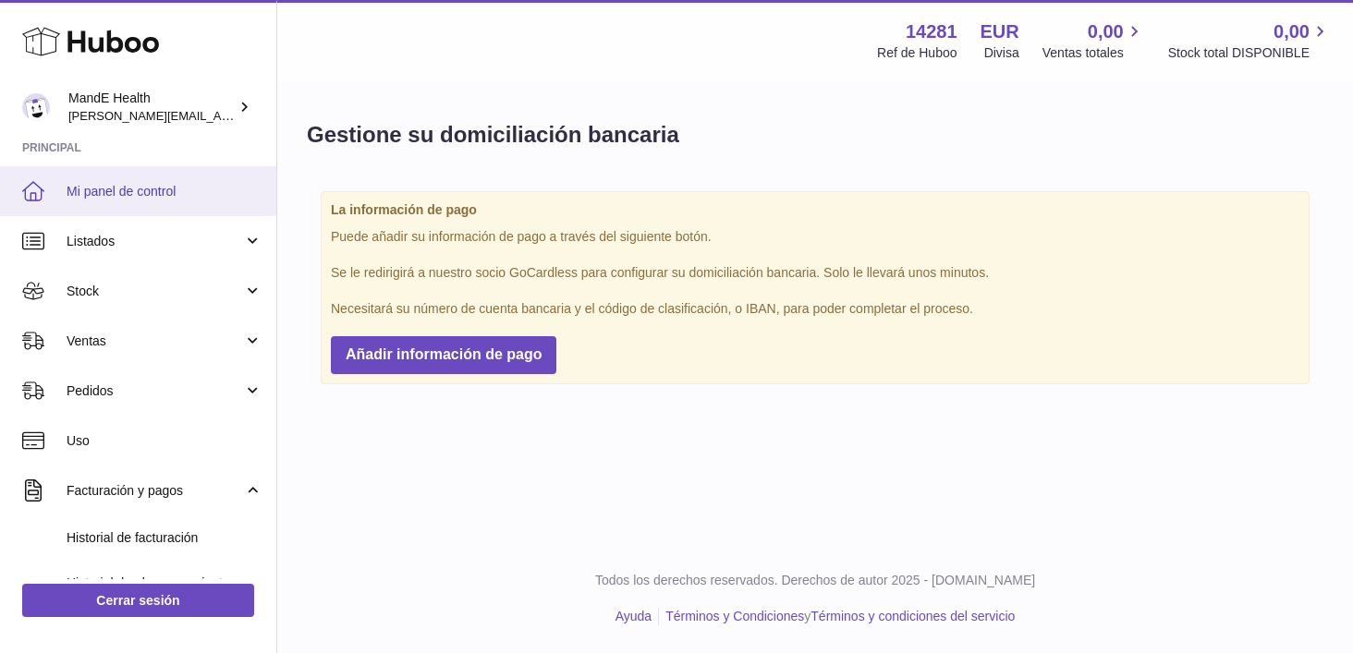
click at [126, 193] on span "Mi panel de control" at bounding box center [165, 192] width 196 height 18
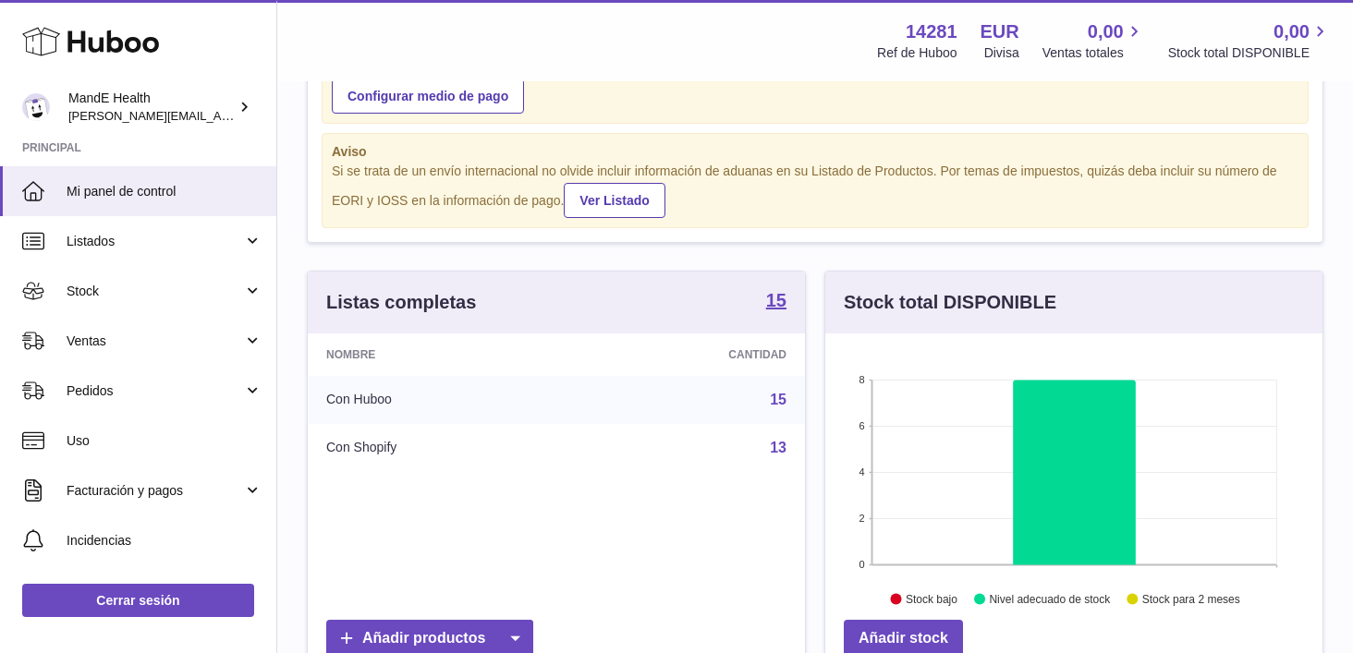
scroll to position [95, 0]
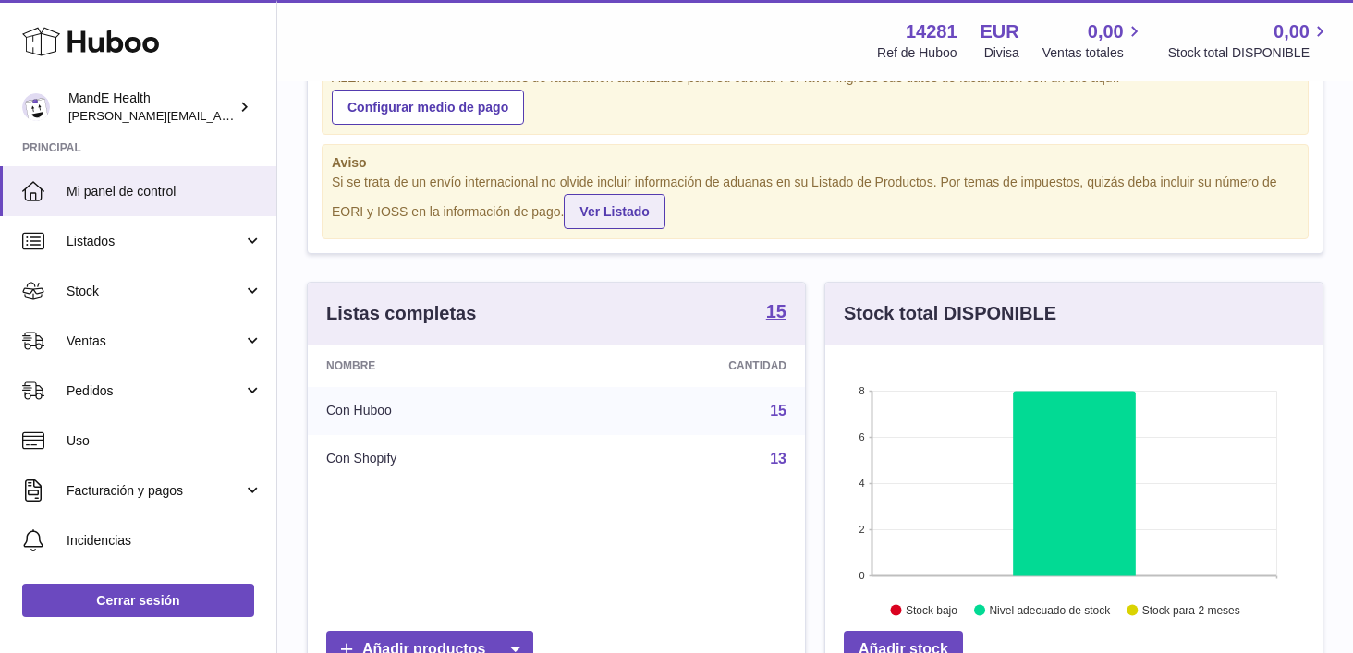
click at [630, 216] on link "Ver Listado" at bounding box center [614, 211] width 101 height 35
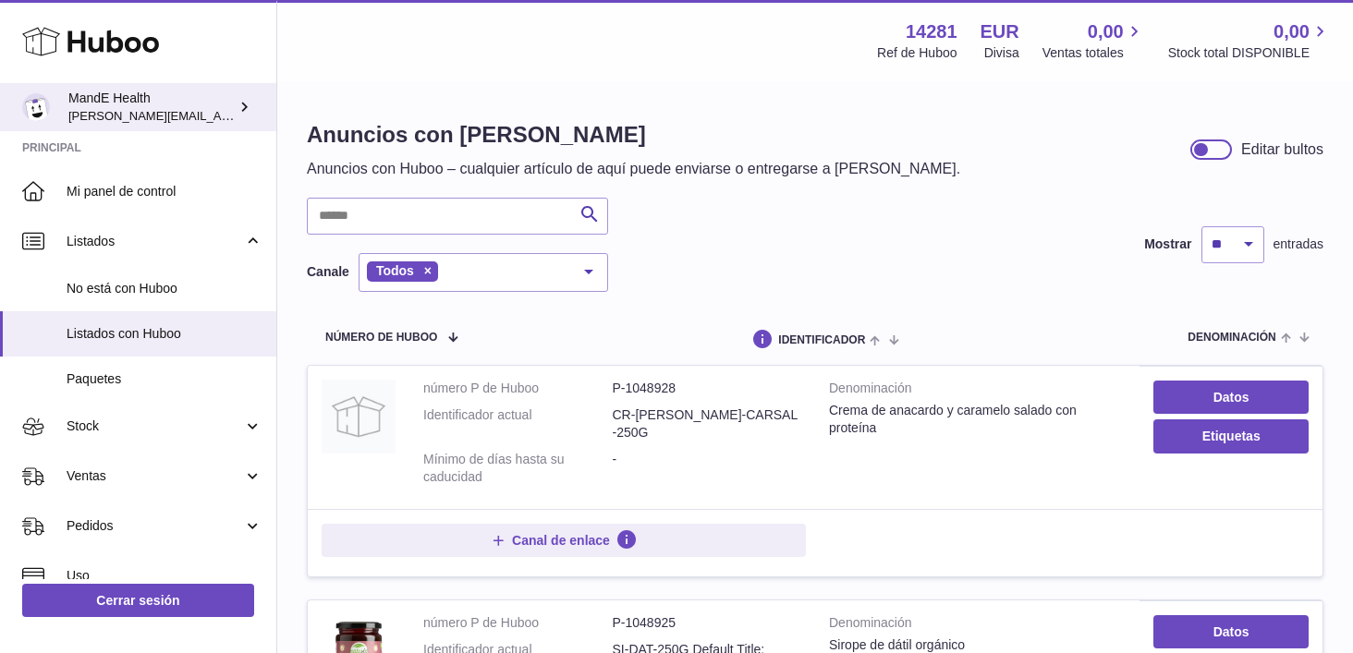
click at [115, 125] on link "MandE Health luis.mendieta@mandehealth.com" at bounding box center [138, 107] width 276 height 48
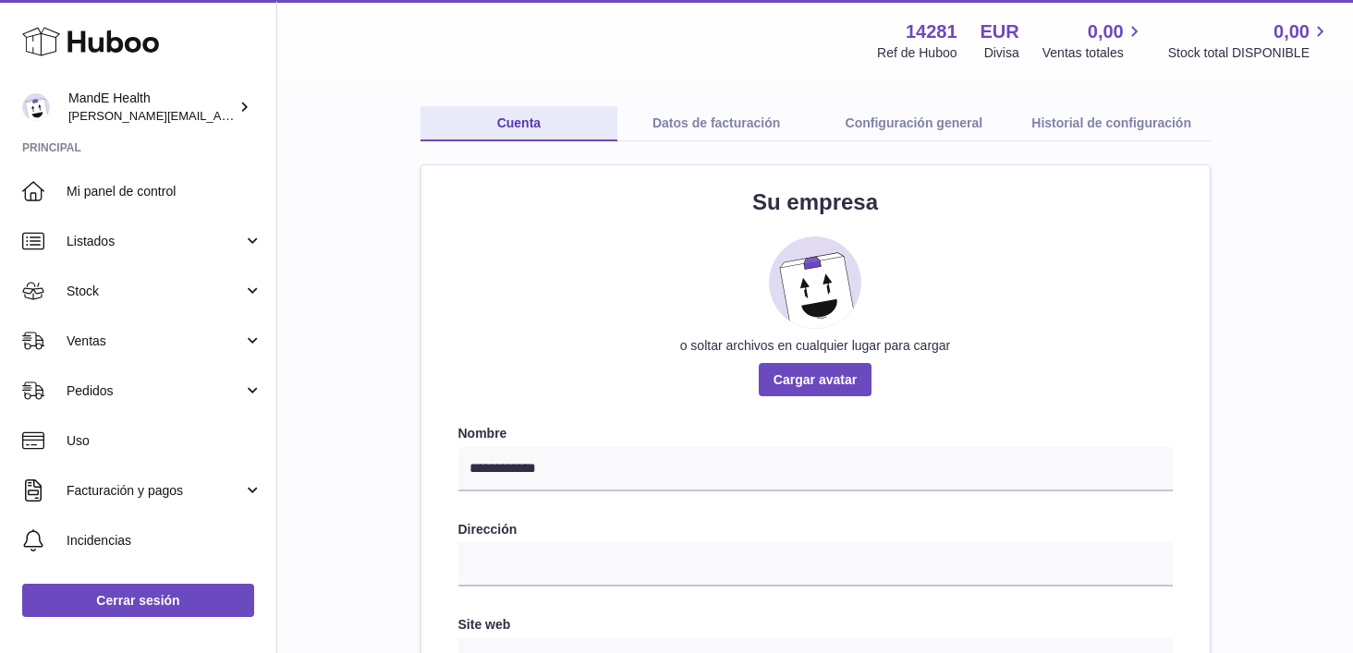
scroll to position [85, 0]
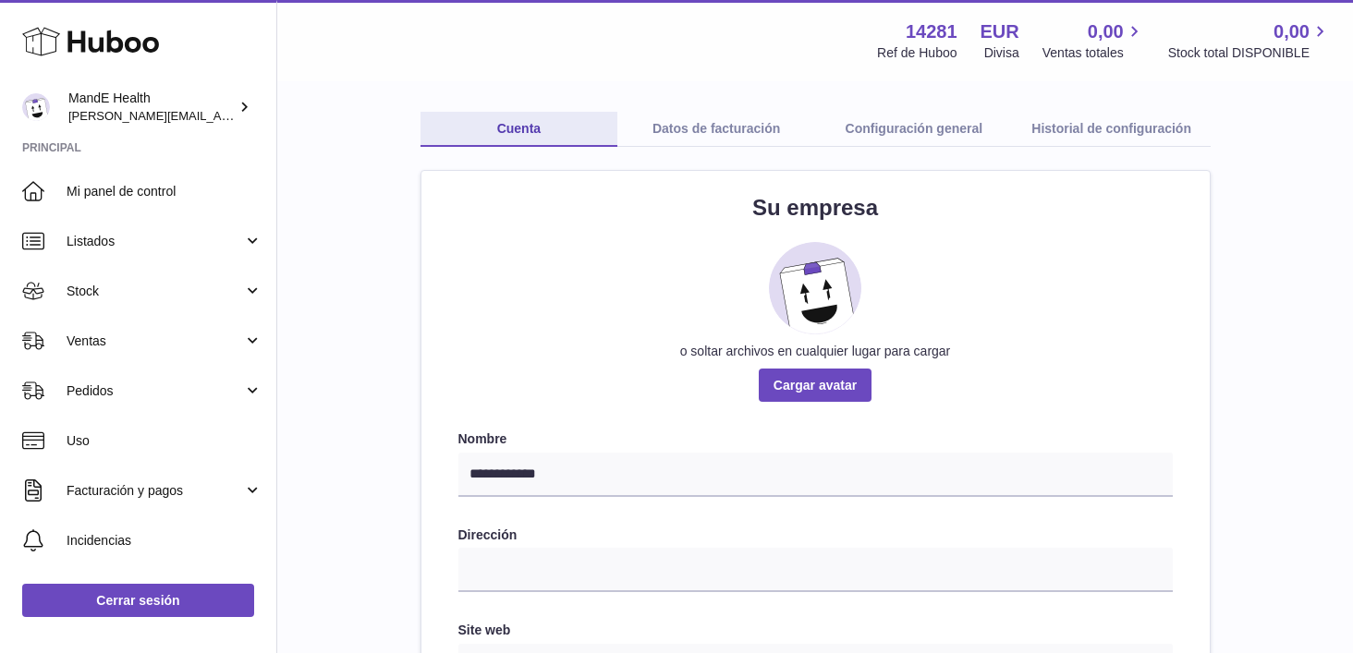
click at [685, 128] on link "Datos de facturación" at bounding box center [716, 129] width 198 height 35
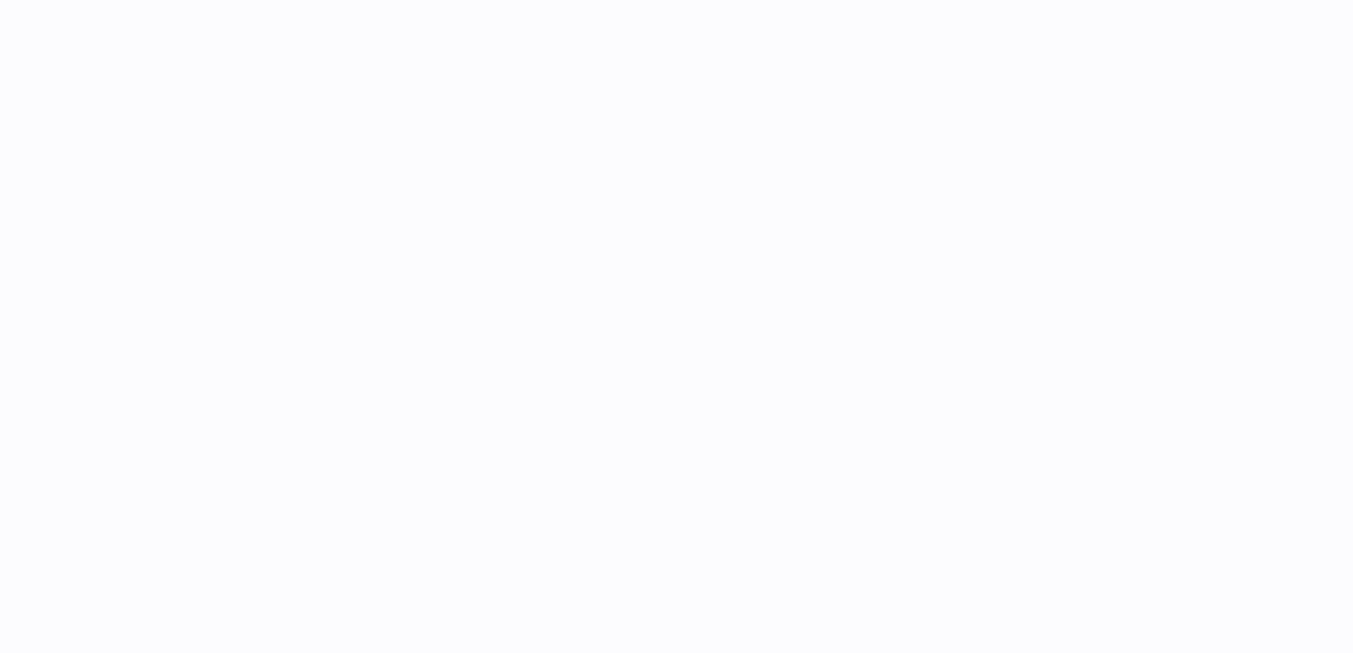
select select "**"
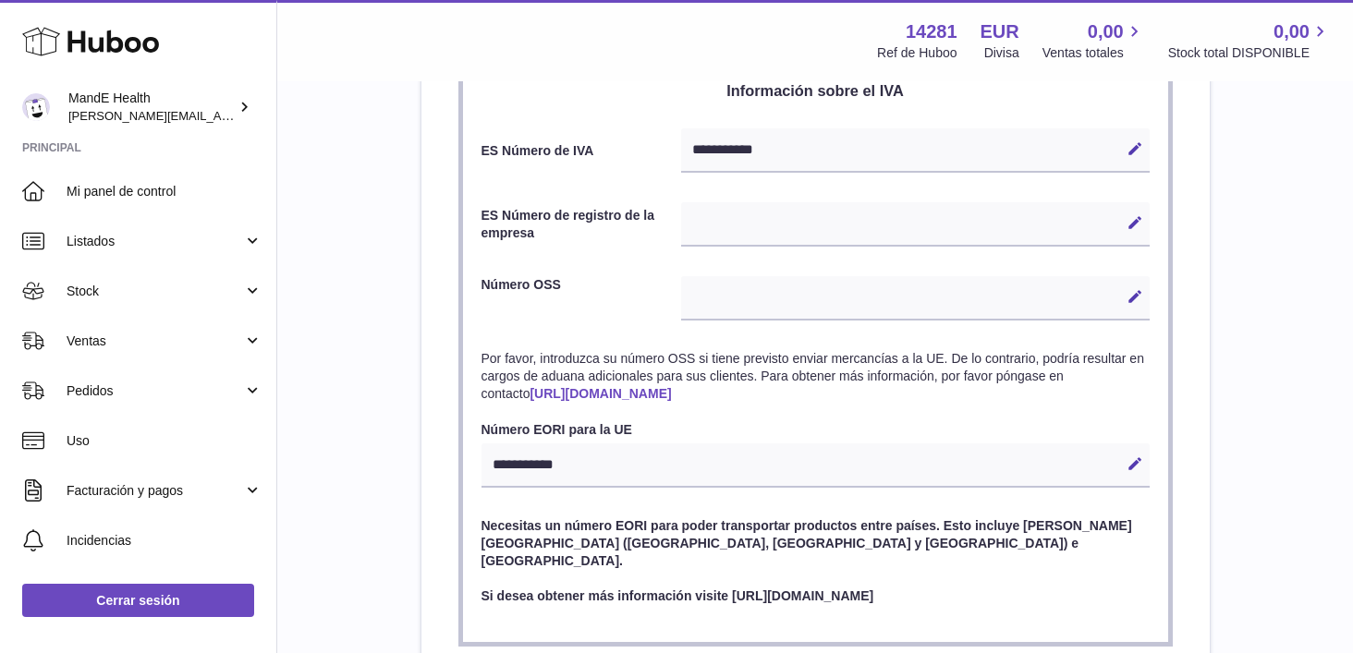
scroll to position [847, 0]
